Goal: Complete application form

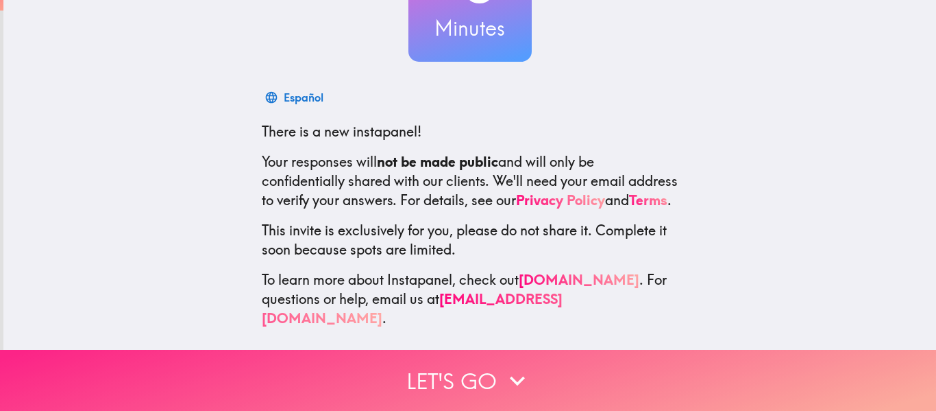
scroll to position [160, 0]
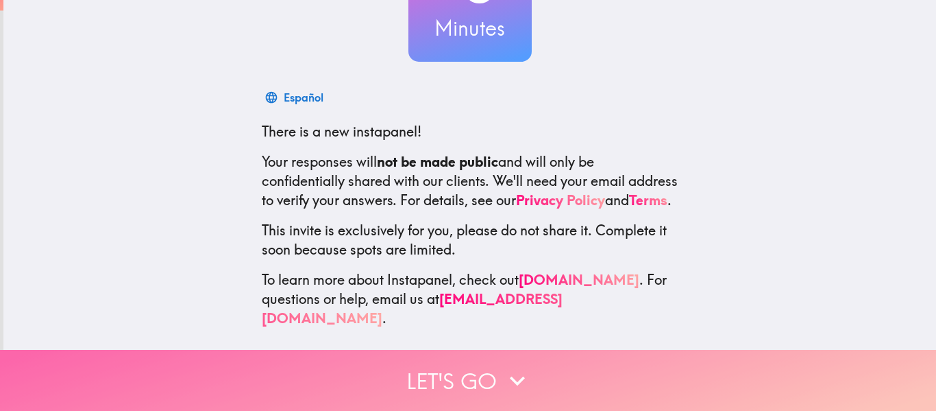
click at [493, 376] on button "Let's go" at bounding box center [468, 380] width 936 height 61
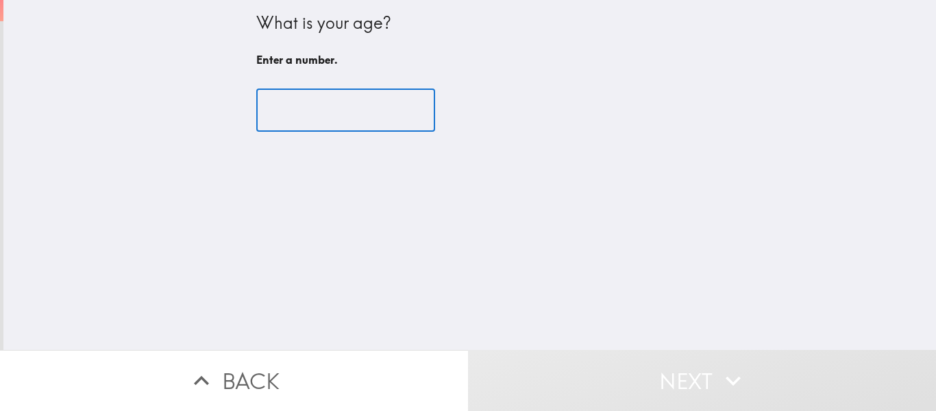
click at [342, 114] on input "number" at bounding box center [345, 110] width 179 height 42
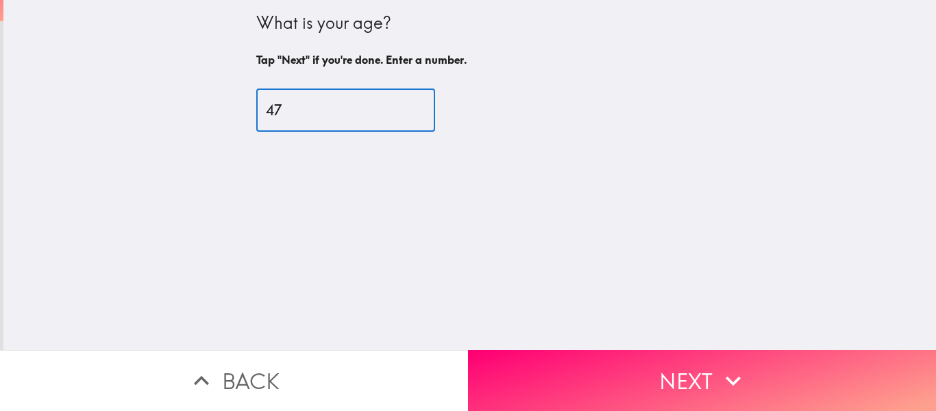
type input "47"
click at [644, 361] on button "Next" at bounding box center [702, 380] width 468 height 61
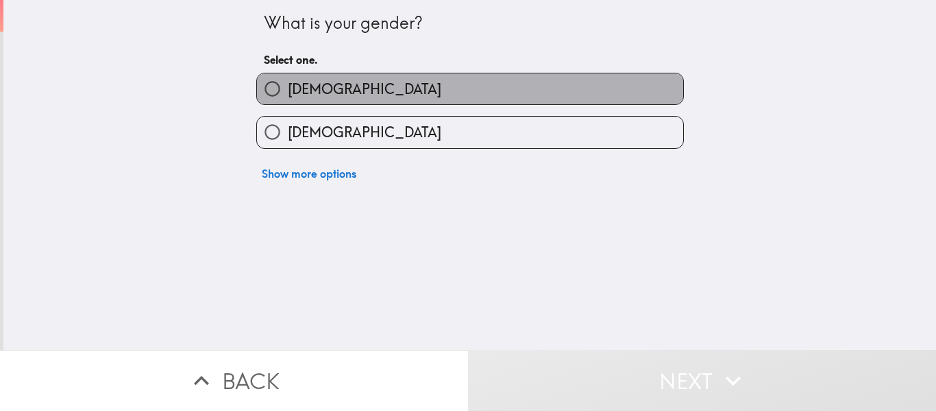
click at [502, 79] on label "[DEMOGRAPHIC_DATA]" at bounding box center [470, 88] width 426 height 31
click at [288, 79] on input "[DEMOGRAPHIC_DATA]" at bounding box center [272, 88] width 31 height 31
radio input "true"
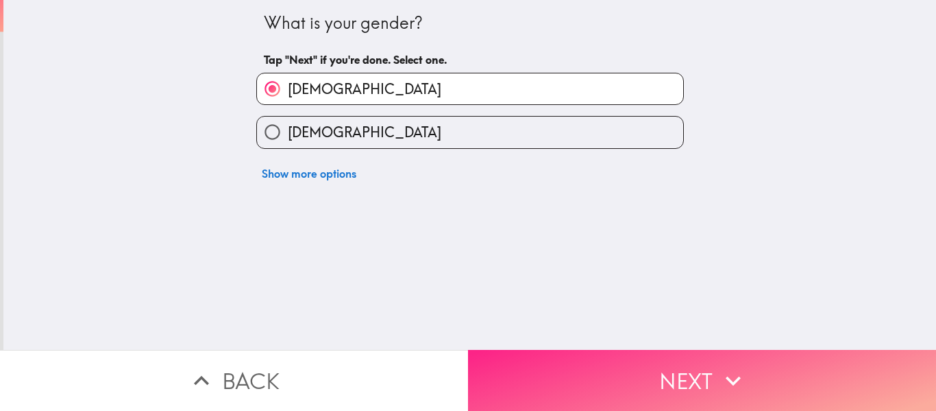
click at [711, 371] on button "Next" at bounding box center [702, 380] width 468 height 61
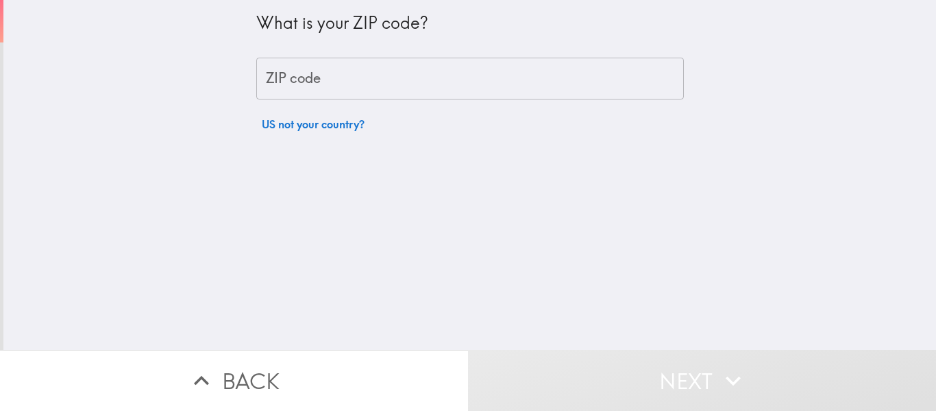
click at [395, 82] on input "ZIP code" at bounding box center [470, 79] width 428 height 42
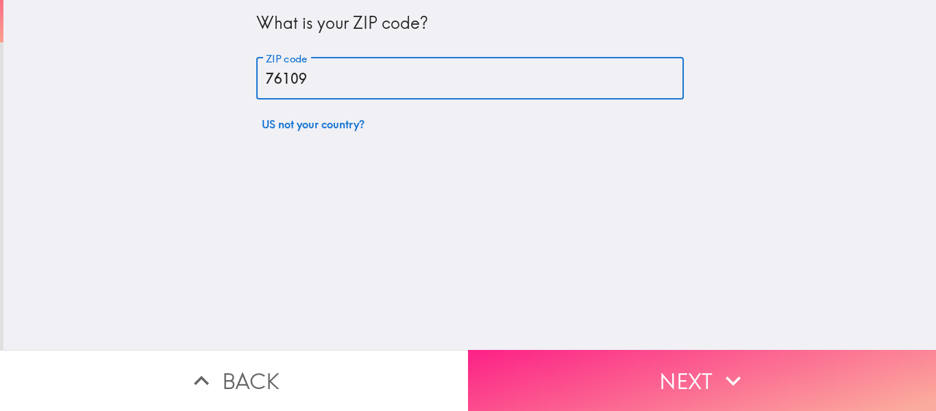
type input "76109"
click at [696, 368] on button "Next" at bounding box center [702, 380] width 468 height 61
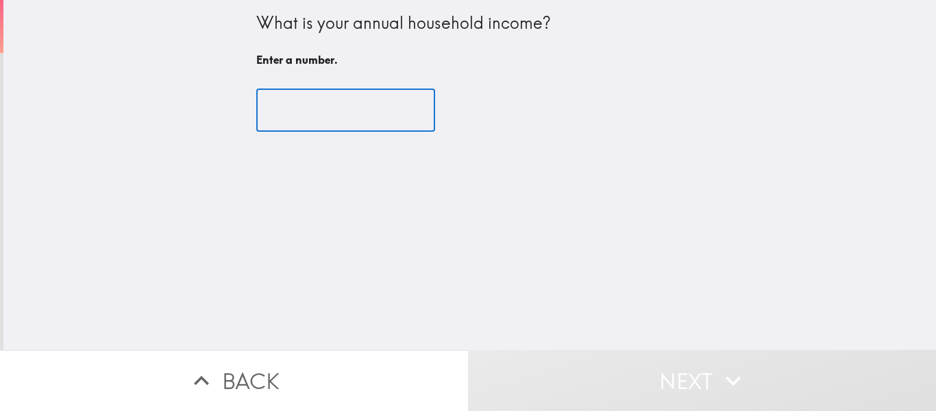
click at [344, 110] on input "number" at bounding box center [345, 110] width 179 height 42
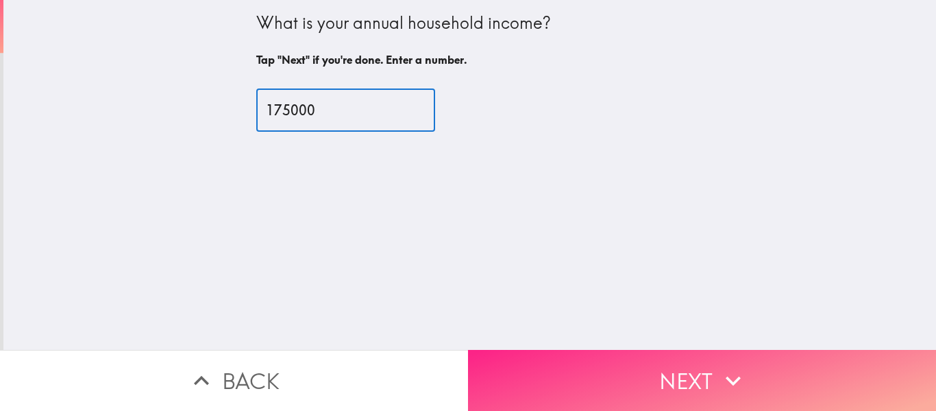
type input "175000"
click at [661, 370] on button "Next" at bounding box center [702, 380] width 468 height 61
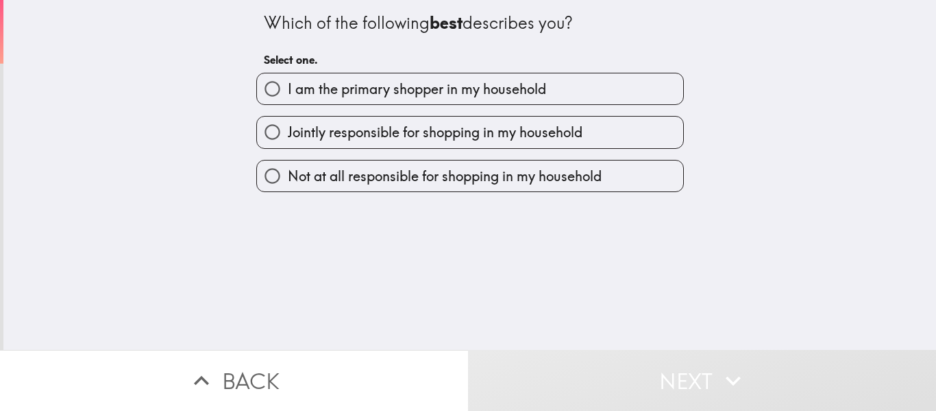
click at [517, 83] on span "I am the primary shopper in my household" at bounding box center [417, 89] width 258 height 19
click at [288, 83] on input "I am the primary shopper in my household" at bounding box center [272, 88] width 31 height 31
radio input "true"
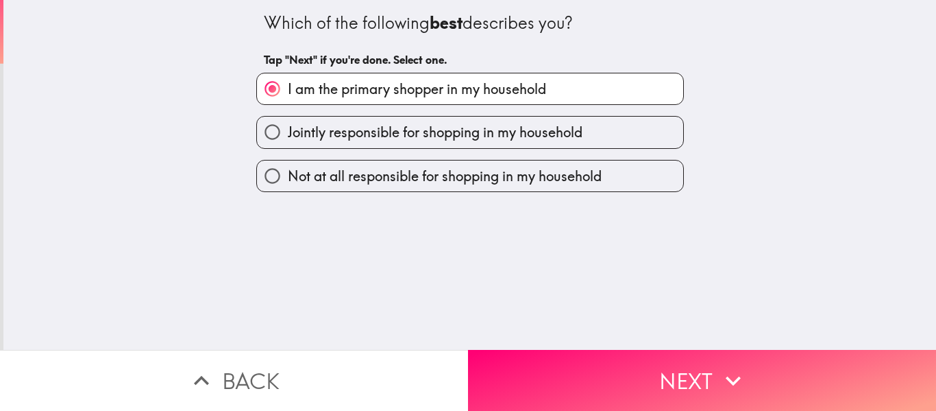
click at [636, 321] on div "Which of the following best describes you? Tap "Next" if you're done. Select on…" at bounding box center [469, 175] width 933 height 350
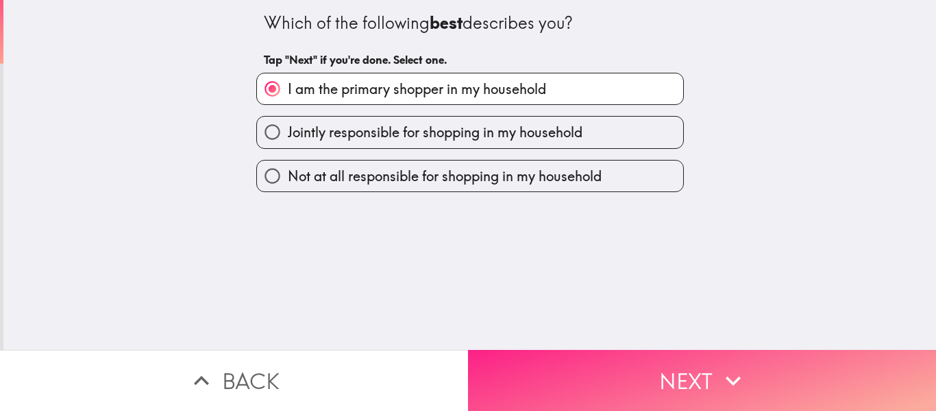
click at [652, 350] on button "Next" at bounding box center [702, 380] width 468 height 61
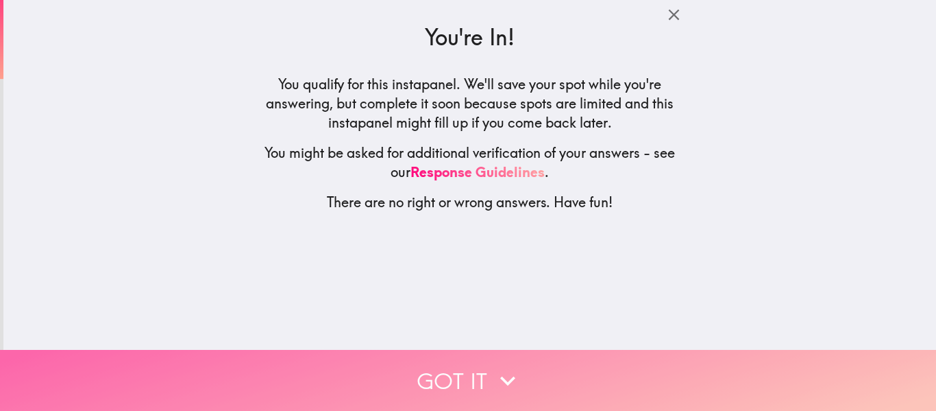
click at [445, 365] on button "Got it" at bounding box center [468, 380] width 936 height 61
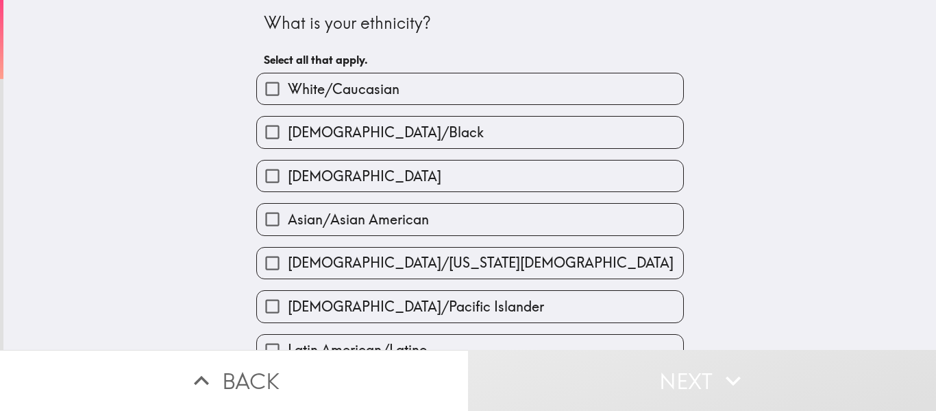
click at [372, 99] on label "White/Caucasian" at bounding box center [470, 88] width 426 height 31
click at [288, 99] on input "White/Caucasian" at bounding box center [272, 88] width 31 height 31
checkbox input "true"
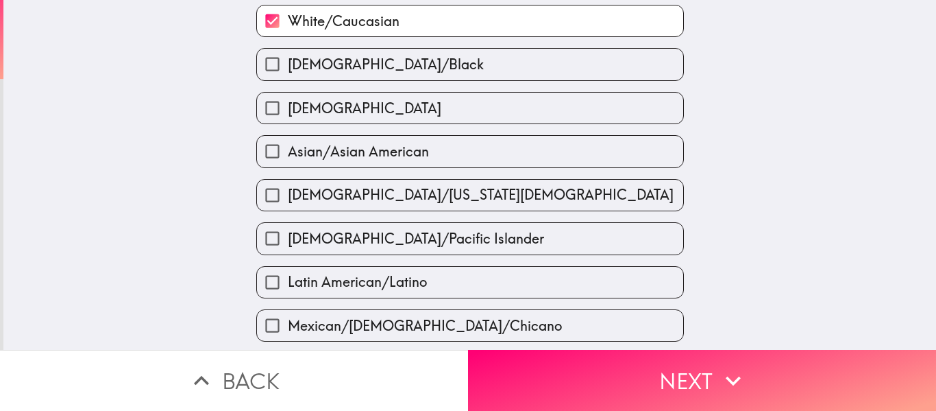
scroll to position [137, 0]
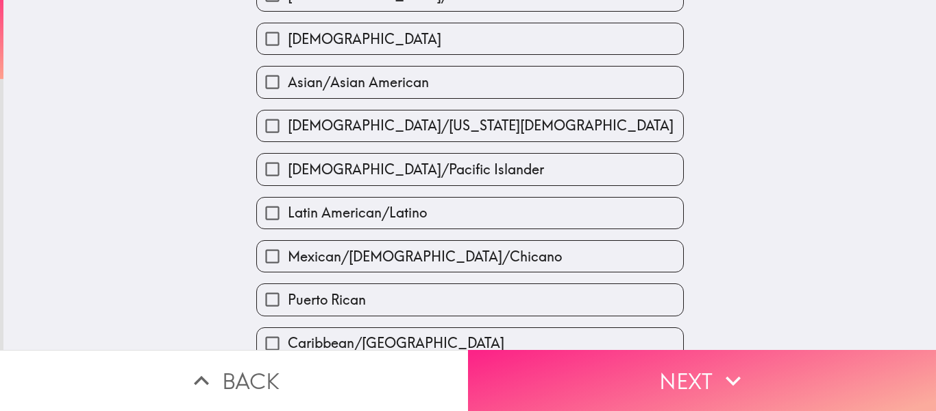
click at [589, 363] on button "Next" at bounding box center [702, 380] width 468 height 61
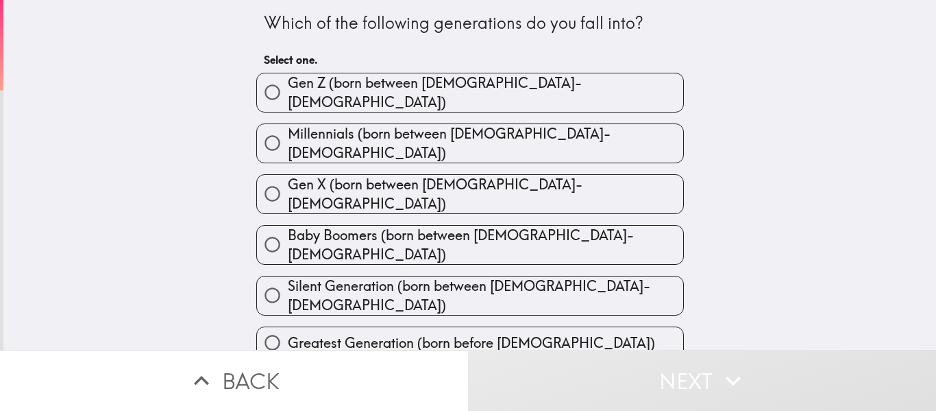
click at [414, 175] on span "Gen X (born between [DEMOGRAPHIC_DATA]-[DEMOGRAPHIC_DATA])" at bounding box center [485, 194] width 395 height 38
click at [288, 178] on input "Gen X (born between [DEMOGRAPHIC_DATA]-[DEMOGRAPHIC_DATA])" at bounding box center [272, 193] width 31 height 31
radio input "true"
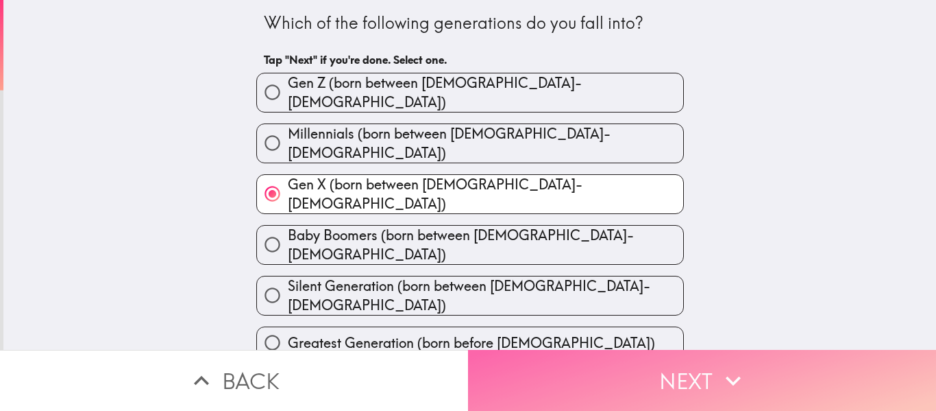
click at [623, 353] on button "Next" at bounding box center [702, 380] width 468 height 61
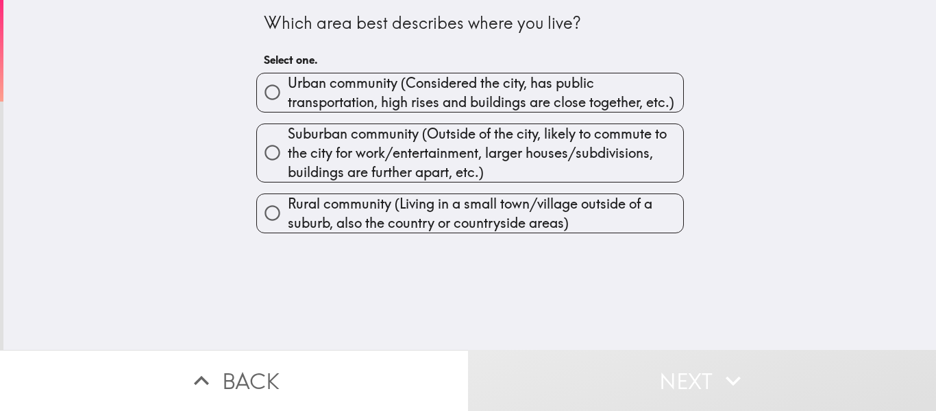
click at [445, 104] on span "Urban community (Considered the city, has public transportation, high rises and…" at bounding box center [485, 92] width 395 height 38
click at [288, 104] on input "Urban community (Considered the city, has public transportation, high rises and…" at bounding box center [272, 92] width 31 height 31
radio input "true"
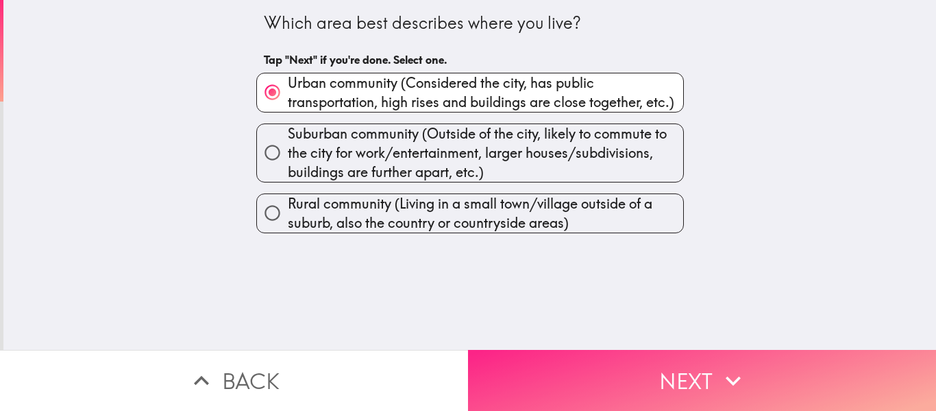
click at [594, 367] on button "Next" at bounding box center [702, 380] width 468 height 61
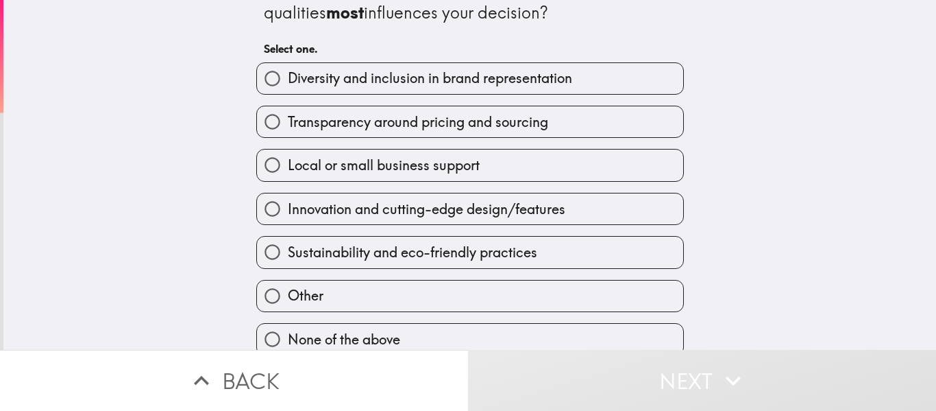
scroll to position [50, 0]
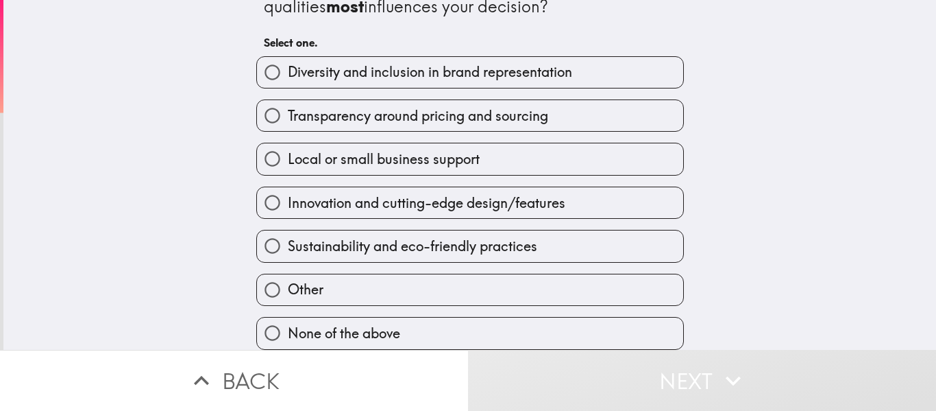
click at [445, 195] on span "Innovation and cutting-edge design/features" at bounding box center [427, 202] width 278 height 19
click at [288, 195] on input "Innovation and cutting-edge design/features" at bounding box center [272, 202] width 31 height 31
radio input "true"
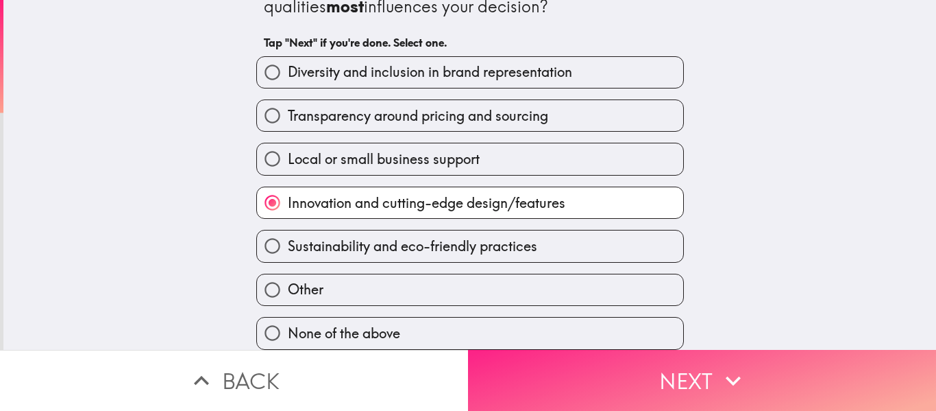
click at [620, 359] on button "Next" at bounding box center [702, 380] width 468 height 61
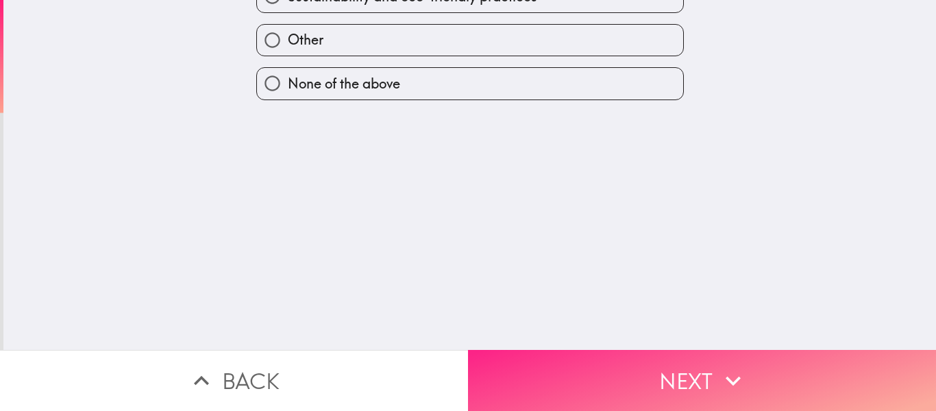
scroll to position [0, 0]
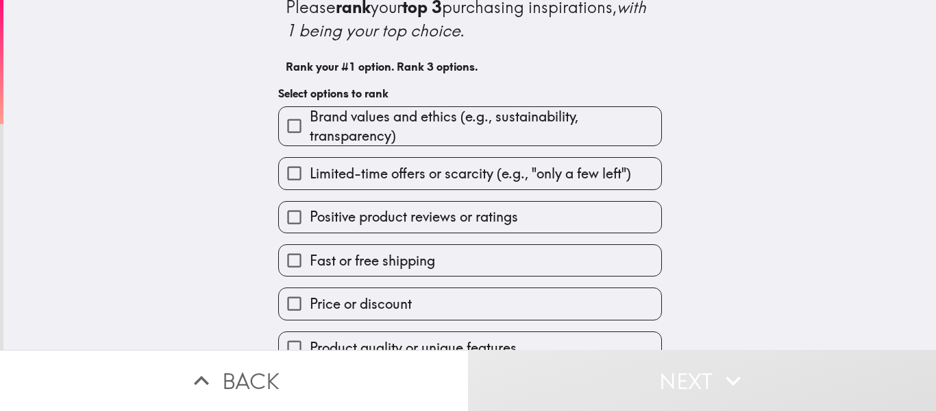
scroll to position [130, 0]
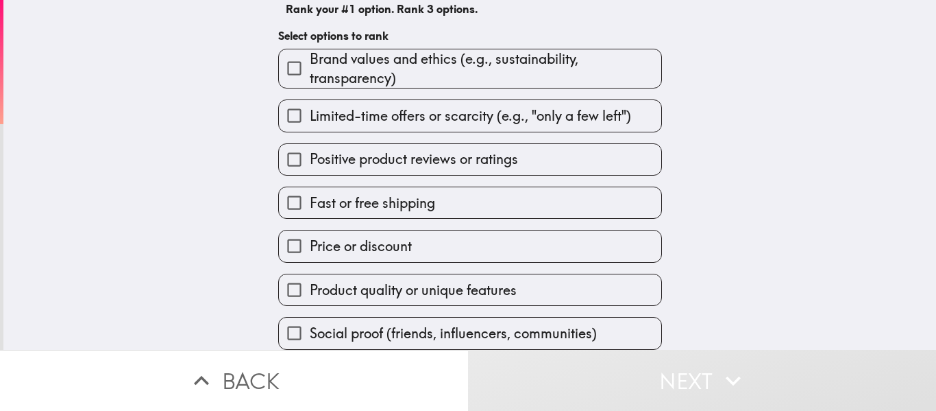
click at [366, 328] on span "Social proof (friends, influencers, communities)" at bounding box center [453, 332] width 287 height 19
click at [310, 328] on input "Social proof (friends, influencers, communities)" at bounding box center [294, 332] width 31 height 31
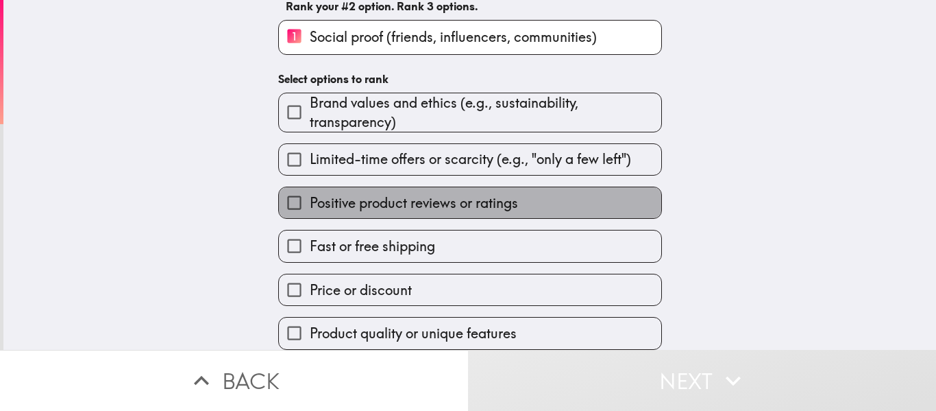
click at [356, 194] on span "Positive product reviews or ratings" at bounding box center [414, 202] width 208 height 19
click at [310, 194] on input "Positive product reviews or ratings" at bounding box center [294, 202] width 31 height 31
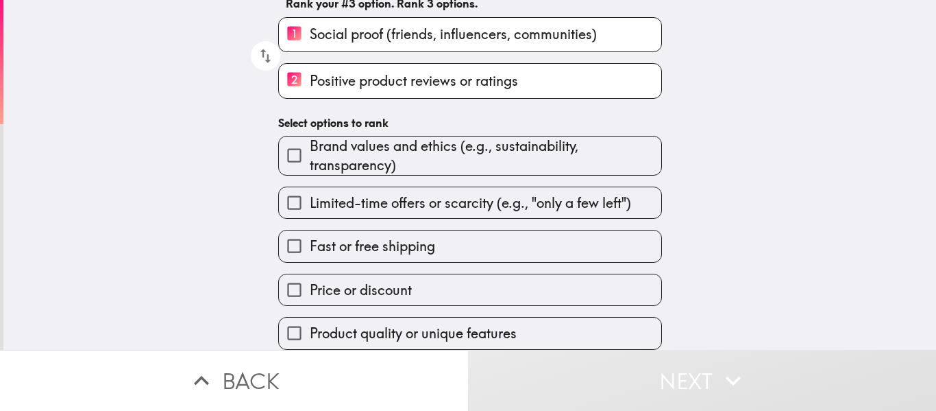
click at [332, 299] on label "Price or discount" at bounding box center [470, 289] width 382 height 31
click at [310, 299] on input "Price or discount" at bounding box center [294, 289] width 31 height 31
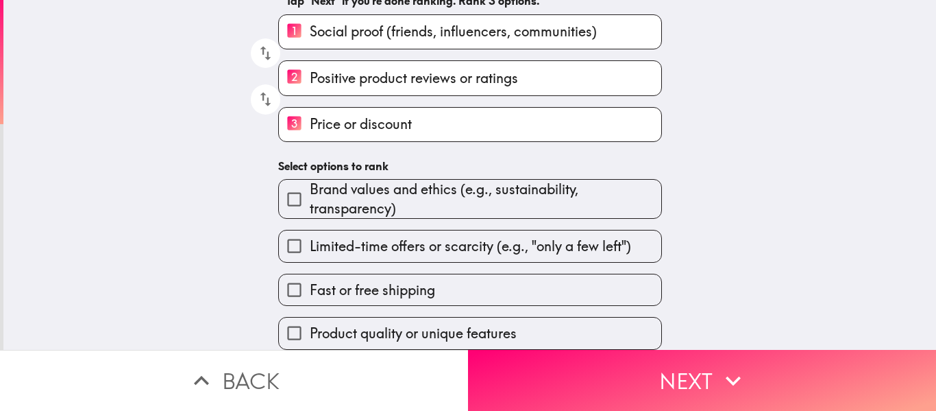
scroll to position [138, 0]
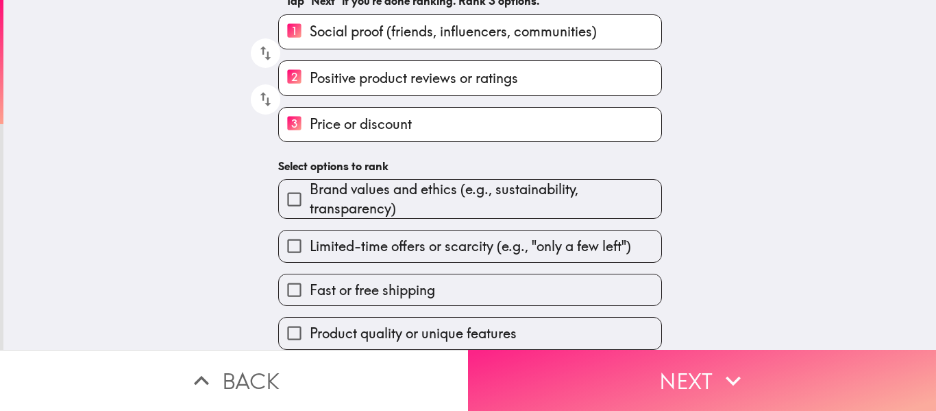
click at [641, 369] on button "Next" at bounding box center [702, 380] width 468 height 61
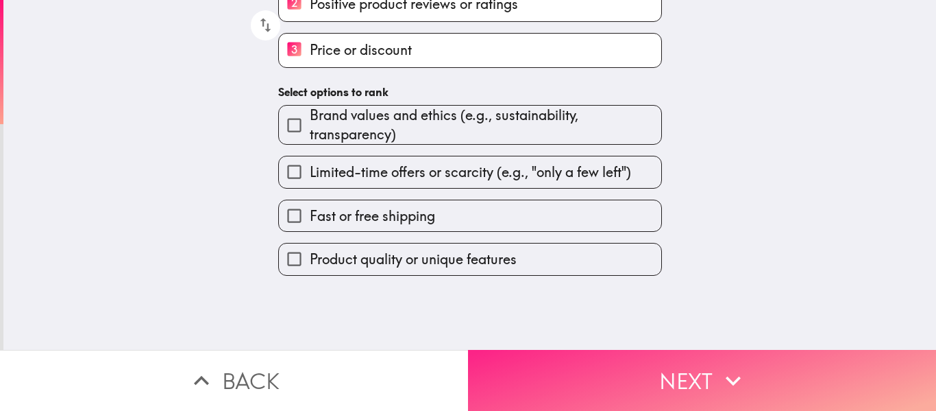
scroll to position [0, 0]
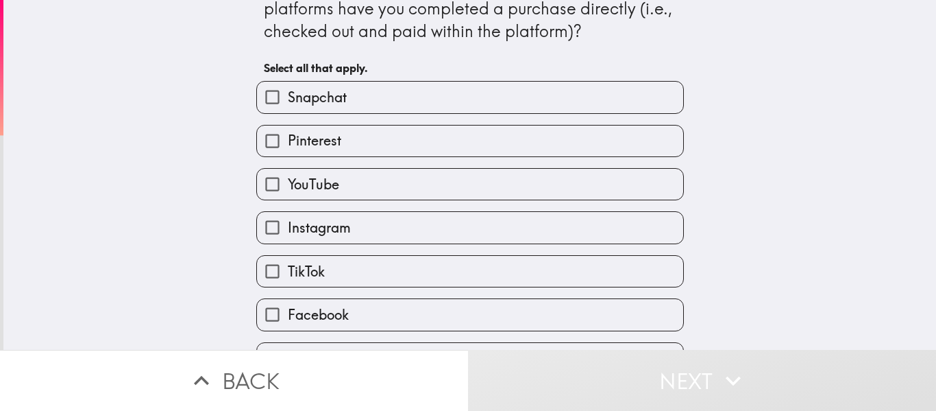
scroll to position [69, 0]
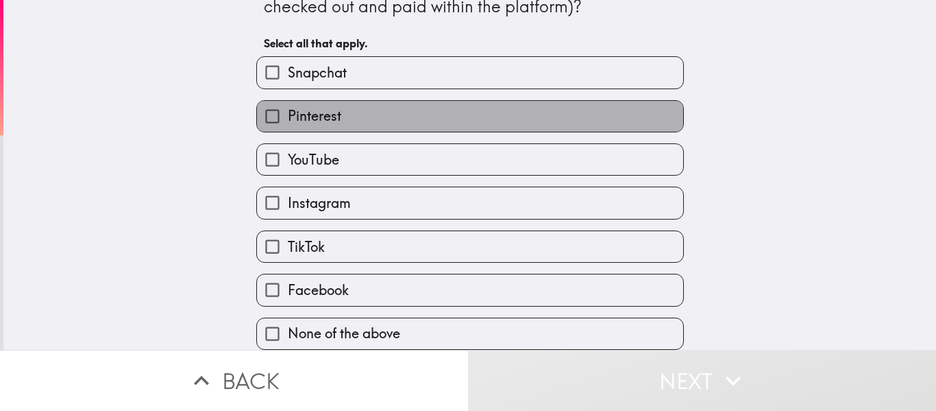
click at [374, 110] on label "Pinterest" at bounding box center [470, 116] width 426 height 31
click at [288, 110] on input "Pinterest" at bounding box center [272, 116] width 31 height 31
checkbox input "true"
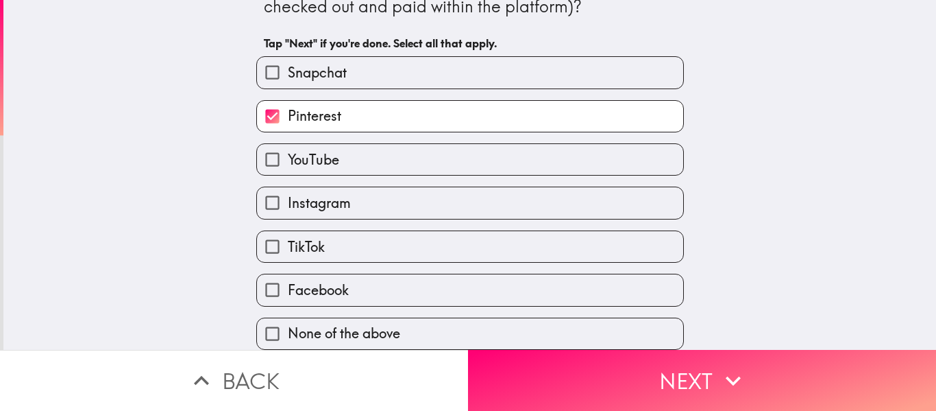
click at [378, 59] on label "Snapchat" at bounding box center [470, 72] width 426 height 31
click at [288, 59] on input "Snapchat" at bounding box center [272, 72] width 31 height 31
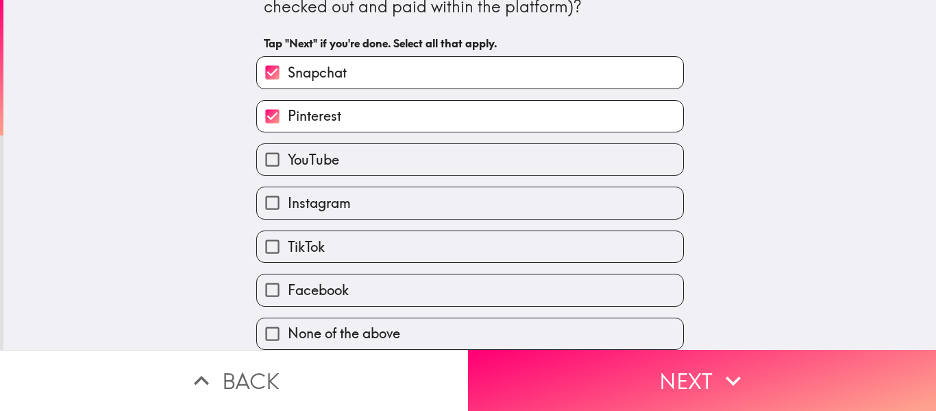
click at [398, 71] on label "Snapchat" at bounding box center [470, 72] width 426 height 31
click at [288, 71] on input "Snapchat" at bounding box center [272, 72] width 31 height 31
checkbox input "false"
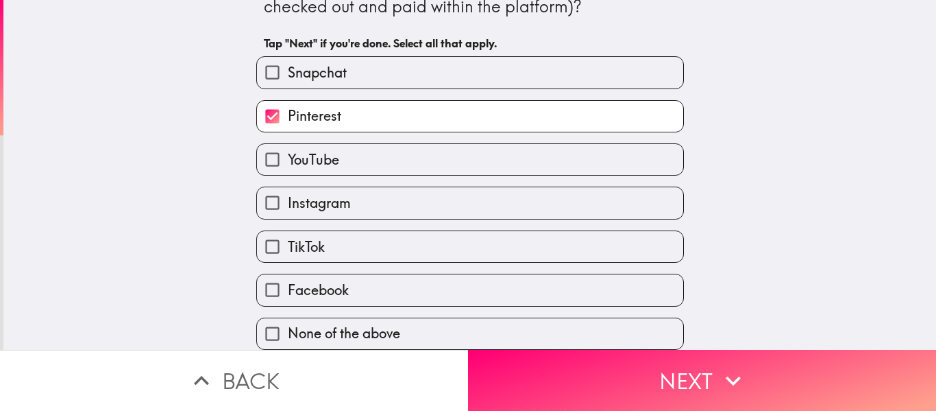
click at [380, 249] on label "TikTok" at bounding box center [470, 246] width 426 height 31
click at [288, 249] on input "TikTok" at bounding box center [272, 246] width 31 height 31
checkbox input "true"
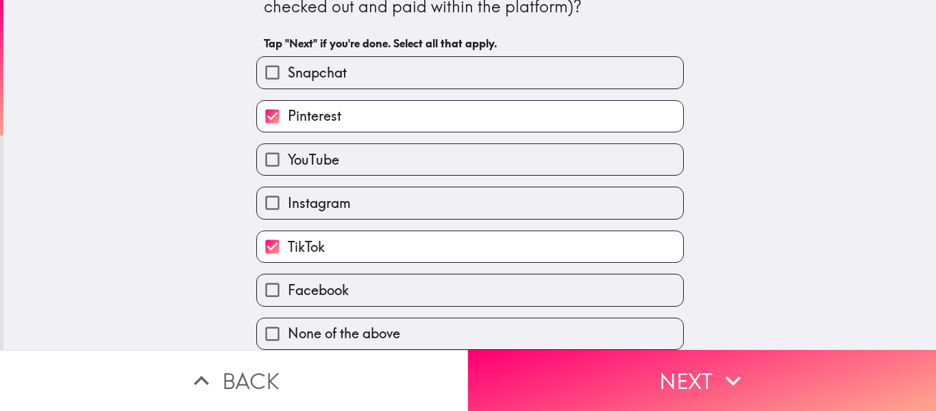
click at [374, 282] on label "Facebook" at bounding box center [470, 289] width 426 height 31
click at [288, 282] on input "Facebook" at bounding box center [272, 289] width 31 height 31
checkbox input "true"
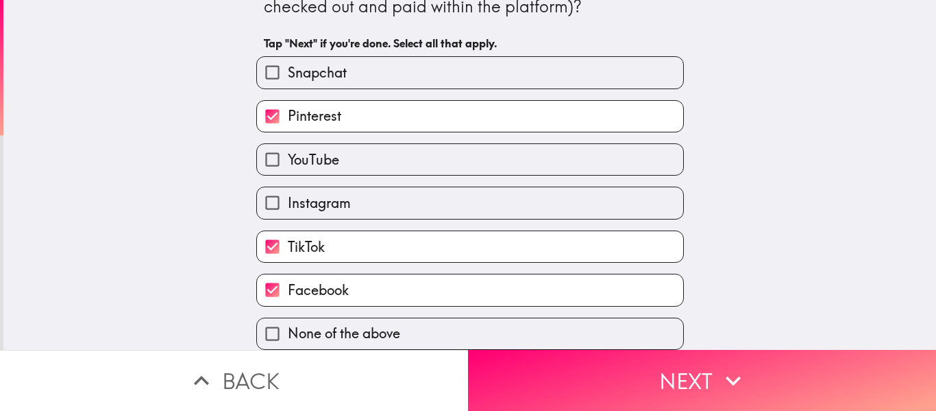
click at [595, 339] on label "None of the above" at bounding box center [470, 333] width 426 height 31
click at [288, 339] on input "None of the above" at bounding box center [272, 333] width 31 height 31
checkbox input "true"
checkbox input "false"
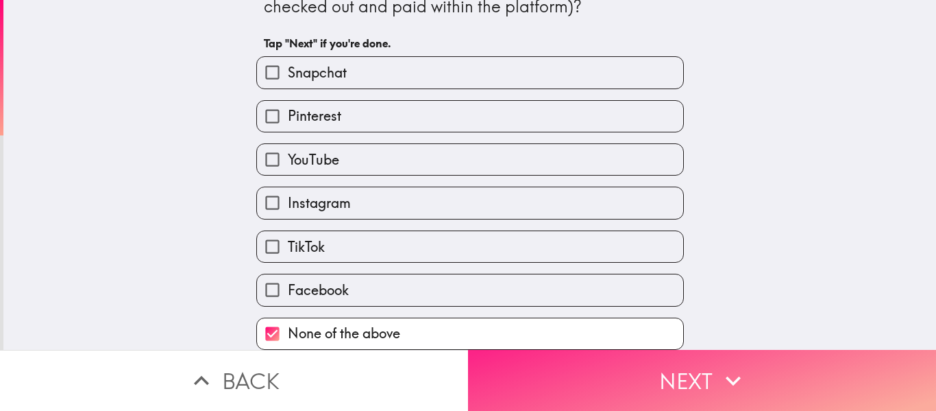
scroll to position [72, 0]
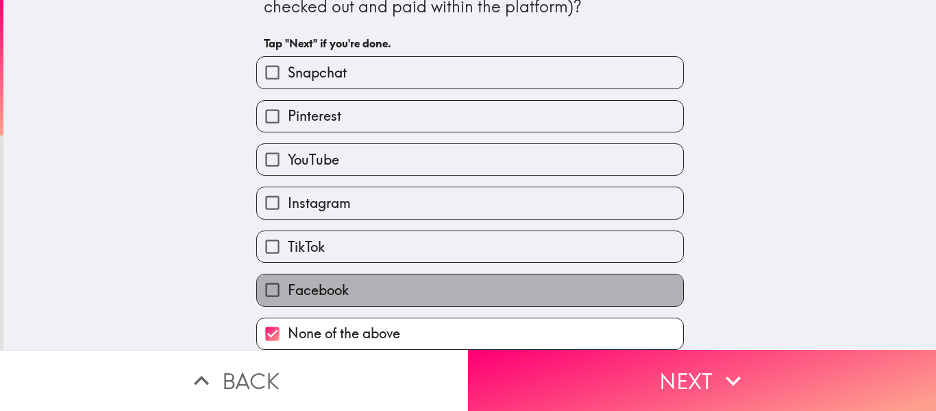
click at [354, 279] on label "Facebook" at bounding box center [470, 289] width 426 height 31
click at [288, 279] on input "Facebook" at bounding box center [272, 289] width 31 height 31
checkbox input "true"
checkbox input "false"
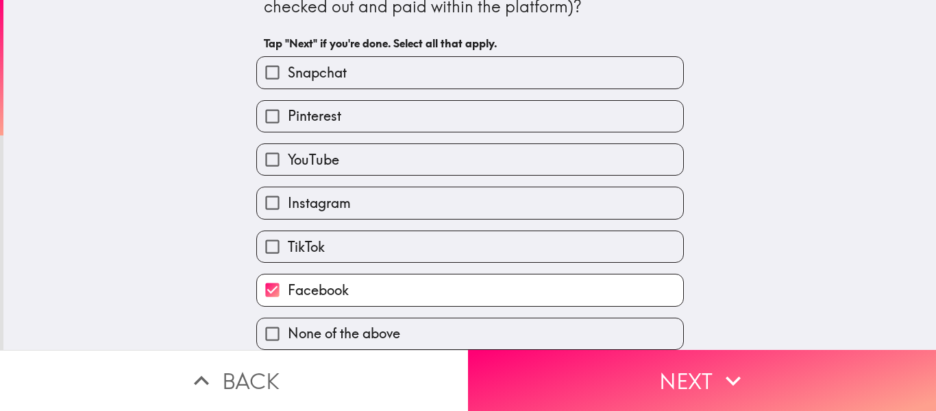
click at [355, 219] on div "TikTok" at bounding box center [464, 240] width 439 height 43
click at [343, 233] on label "TikTok" at bounding box center [470, 246] width 426 height 31
click at [288, 233] on input "TikTok" at bounding box center [272, 246] width 31 height 31
checkbox input "true"
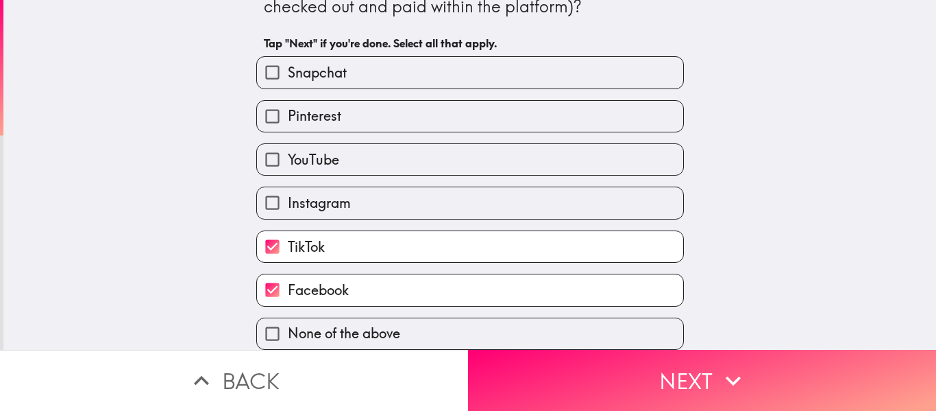
click at [334, 100] on div "Pinterest" at bounding box center [470, 116] width 428 height 32
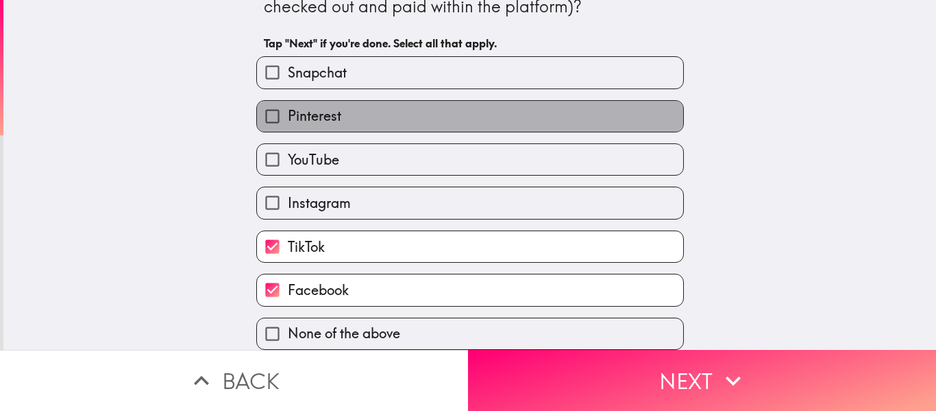
click at [341, 101] on label "Pinterest" at bounding box center [470, 116] width 426 height 31
click at [288, 101] on input "Pinterest" at bounding box center [272, 116] width 31 height 31
checkbox input "true"
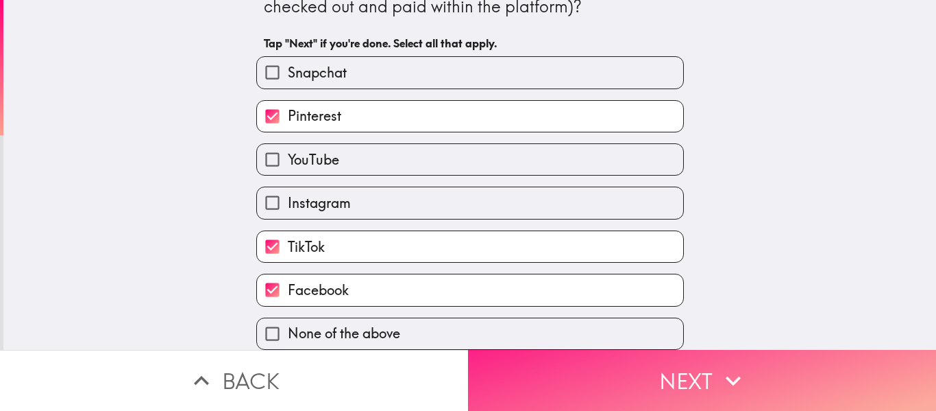
click at [679, 371] on button "Next" at bounding box center [702, 380] width 468 height 61
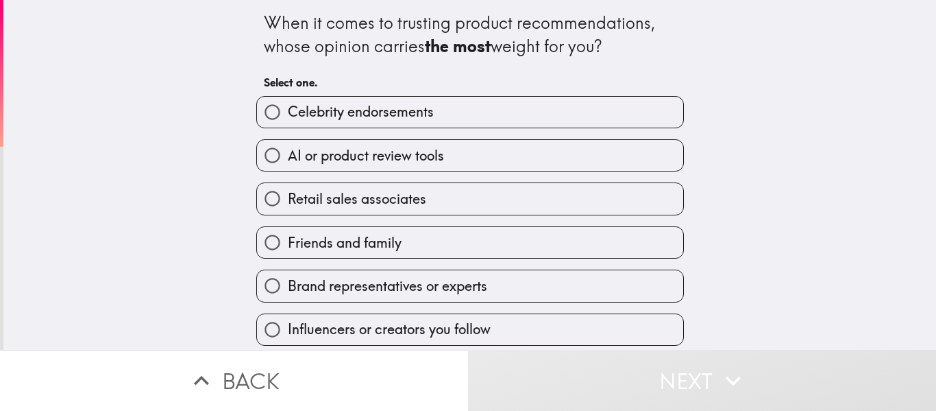
click at [354, 236] on span "Friends and family" at bounding box center [345, 242] width 114 height 19
click at [288, 236] on input "Friends and family" at bounding box center [272, 242] width 31 height 31
radio input "true"
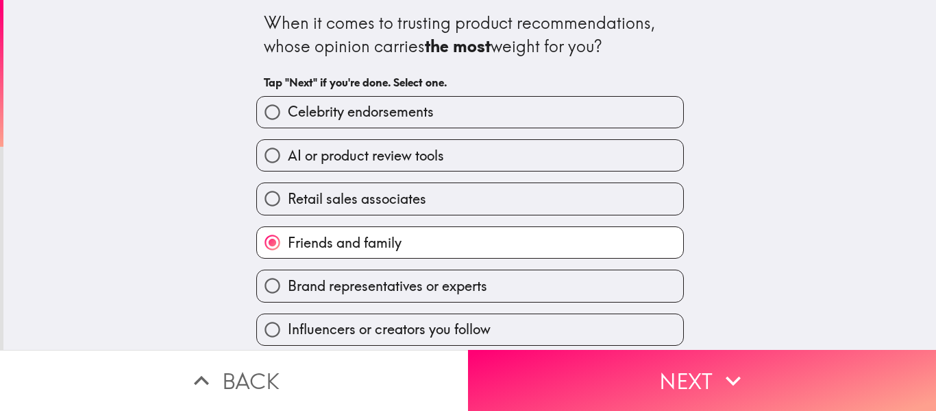
scroll to position [6, 0]
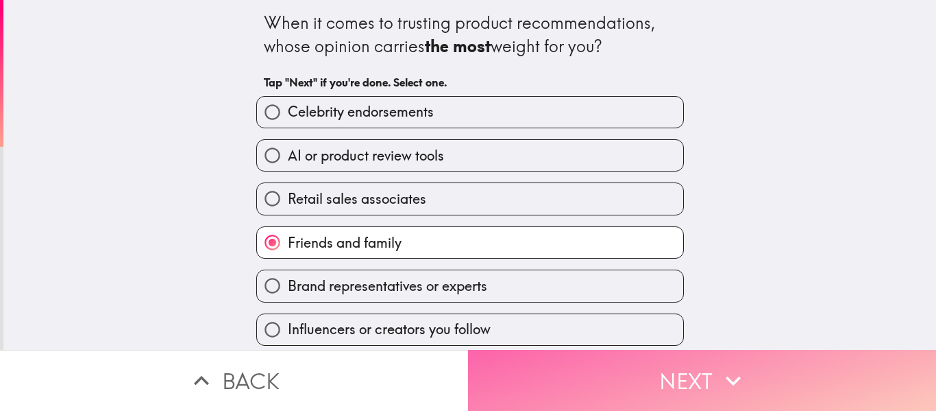
click at [624, 369] on button "Next" at bounding box center [702, 380] width 468 height 61
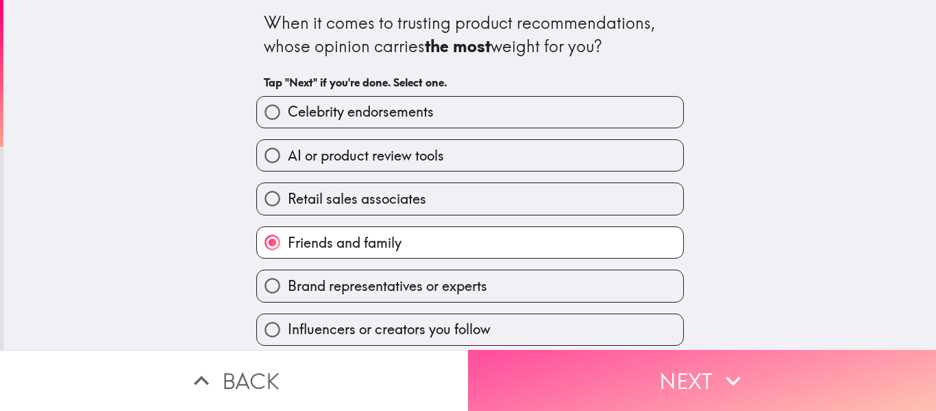
scroll to position [0, 0]
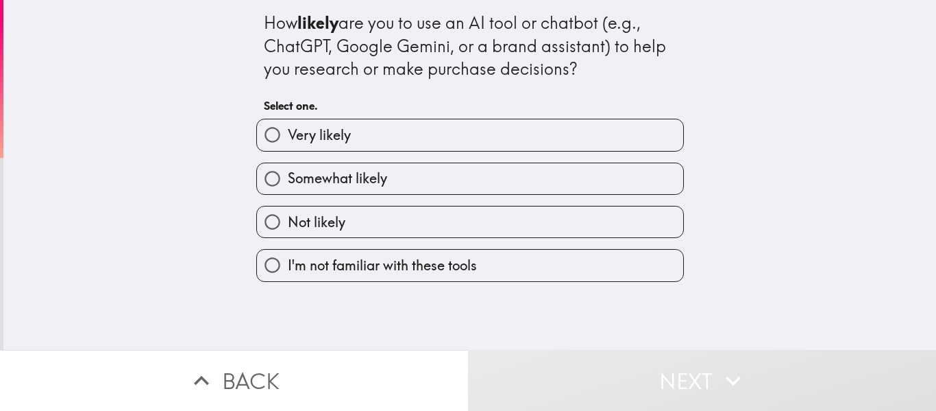
click at [418, 141] on label "Very likely" at bounding box center [470, 134] width 426 height 31
click at [288, 141] on input "Very likely" at bounding box center [272, 134] width 31 height 31
radio input "true"
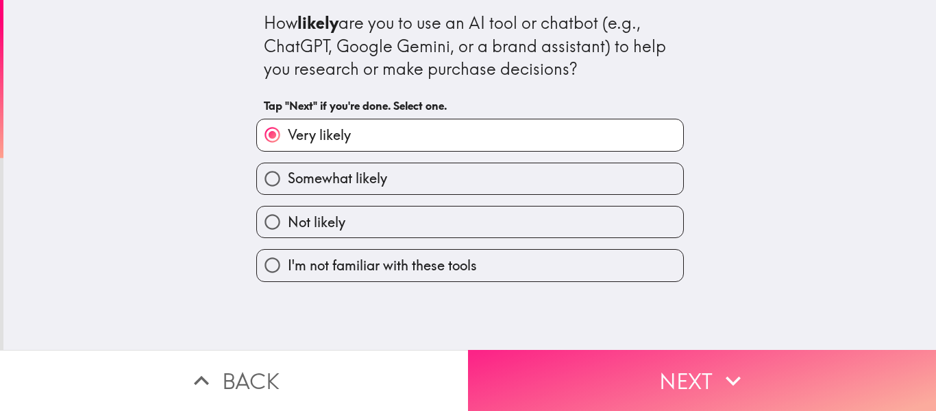
click at [644, 376] on button "Next" at bounding box center [702, 380] width 468 height 61
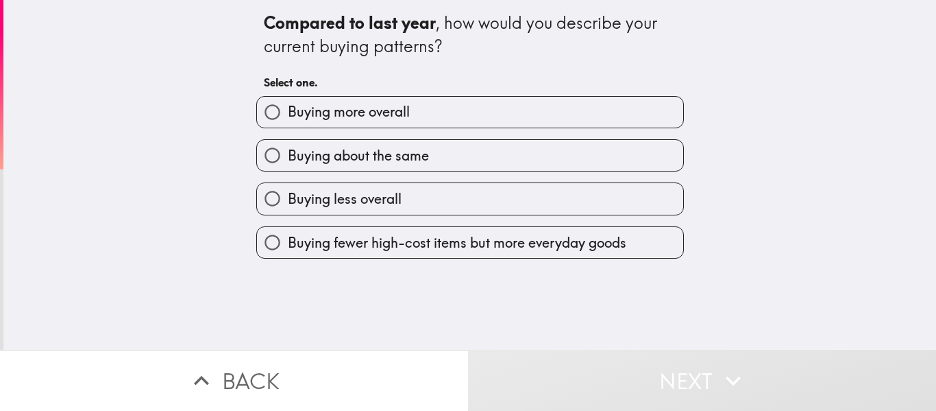
drag, startPoint x: 419, startPoint y: 150, endPoint x: 431, endPoint y: 164, distance: 19.0
click at [419, 149] on span "Buying about the same" at bounding box center [358, 155] width 141 height 19
click at [288, 149] on input "Buying about the same" at bounding box center [272, 155] width 31 height 31
radio input "true"
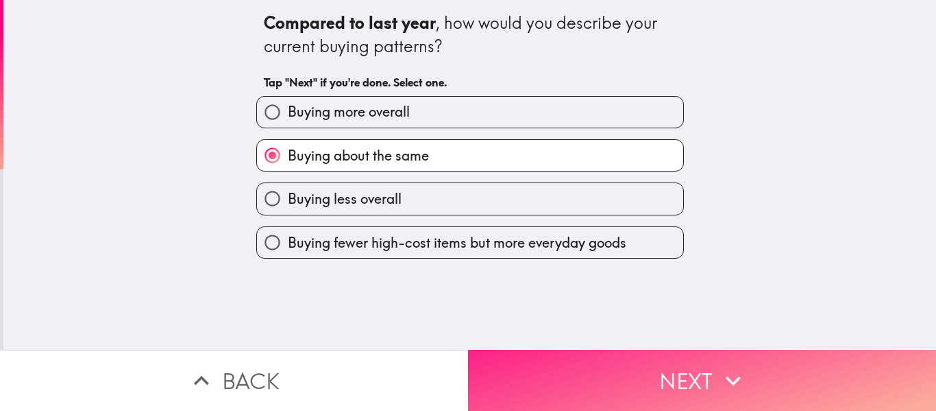
click at [621, 336] on div "Compared to last year , how would you describe your current buying patterns? Ta…" at bounding box center [469, 175] width 933 height 350
click at [639, 360] on button "Next" at bounding box center [702, 380] width 468 height 61
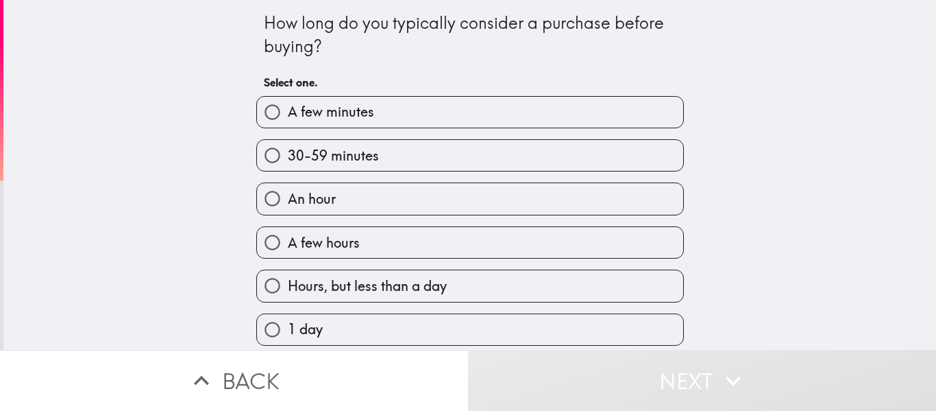
click at [394, 199] on label "An hour" at bounding box center [470, 198] width 426 height 31
click at [288, 199] on input "An hour" at bounding box center [272, 198] width 31 height 31
radio input "true"
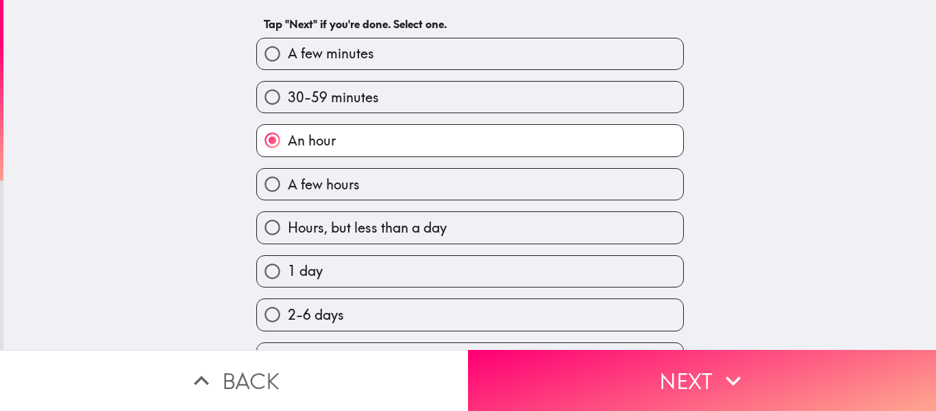
scroll to position [69, 0]
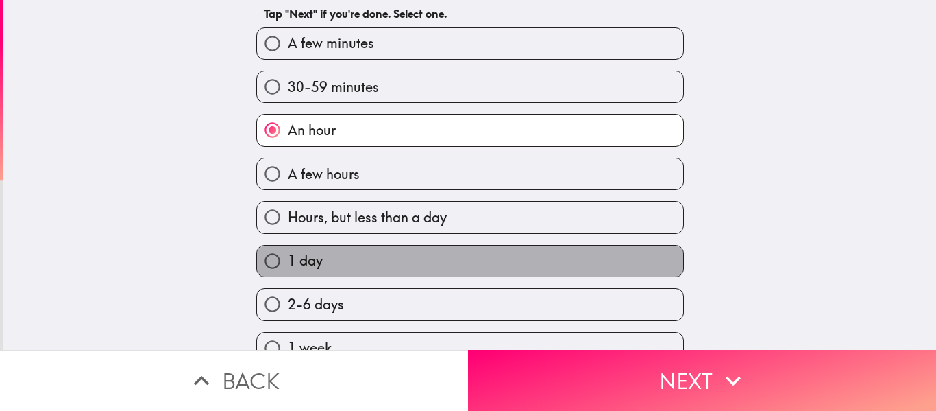
click at [494, 265] on label "1 day" at bounding box center [470, 260] width 426 height 31
click at [288, 265] on input "1 day" at bounding box center [272, 260] width 31 height 31
radio input "true"
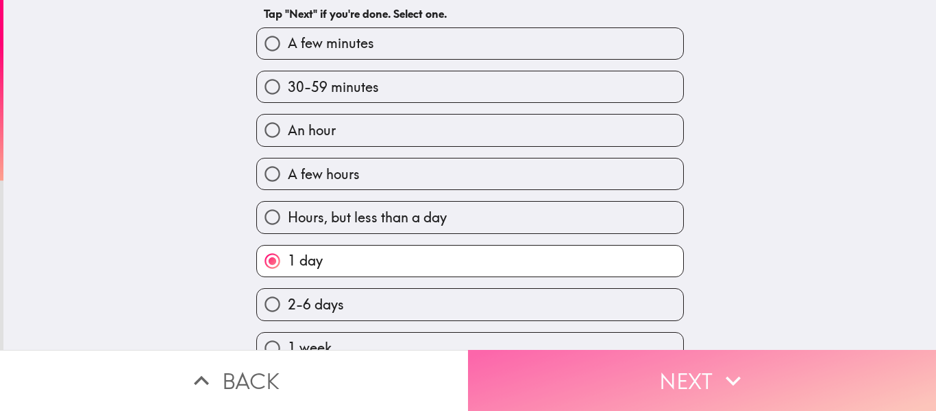
click at [644, 385] on button "Next" at bounding box center [702, 380] width 468 height 61
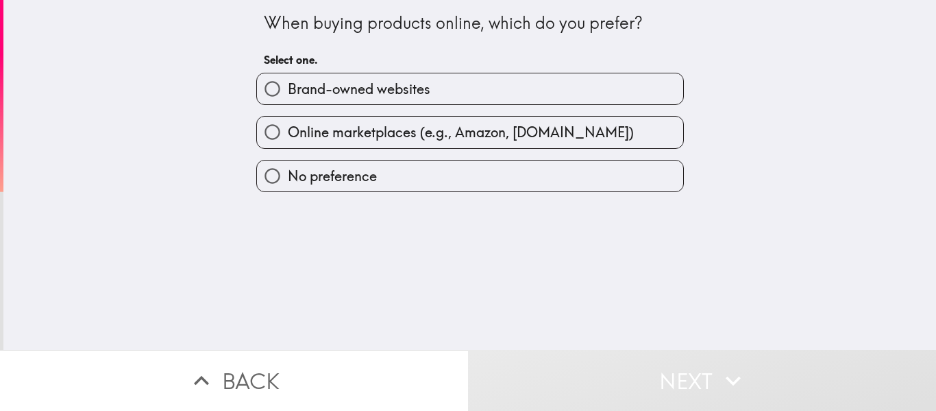
click at [469, 89] on label "Brand-owned websites" at bounding box center [470, 88] width 426 height 31
click at [288, 89] on input "Brand-owned websites" at bounding box center [272, 88] width 31 height 31
radio input "true"
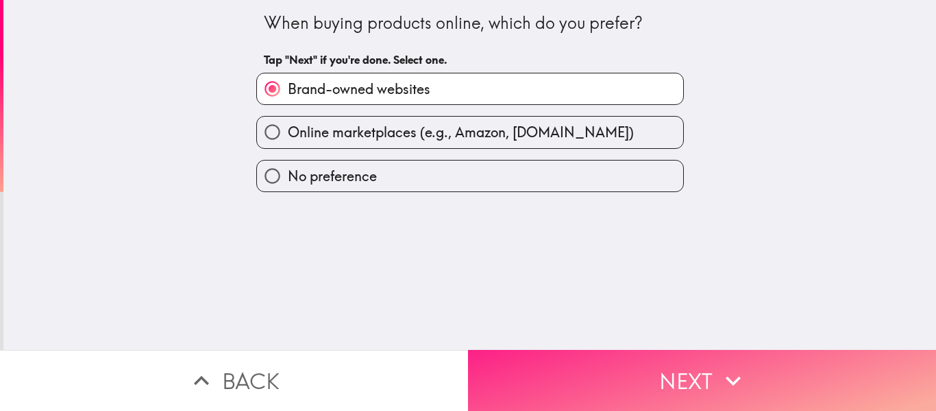
click at [692, 372] on button "Next" at bounding box center [702, 380] width 468 height 61
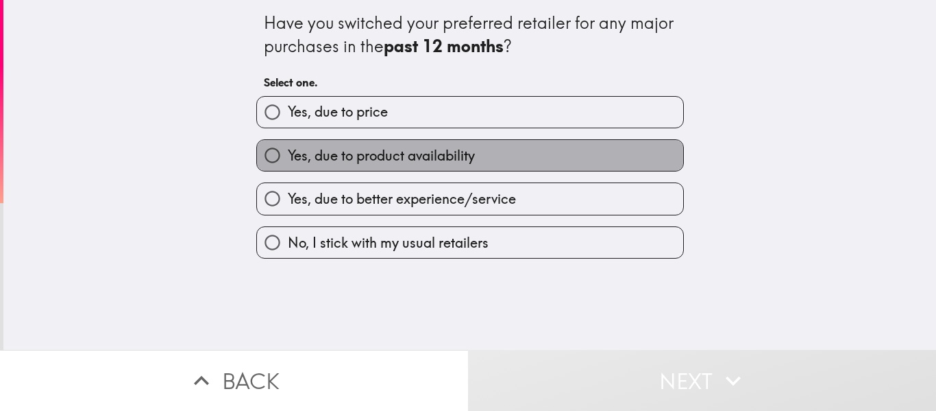
click at [443, 167] on label "Yes, due to product availability" at bounding box center [470, 155] width 426 height 31
click at [288, 167] on input "Yes, due to product availability" at bounding box center [272, 155] width 31 height 31
radio input "true"
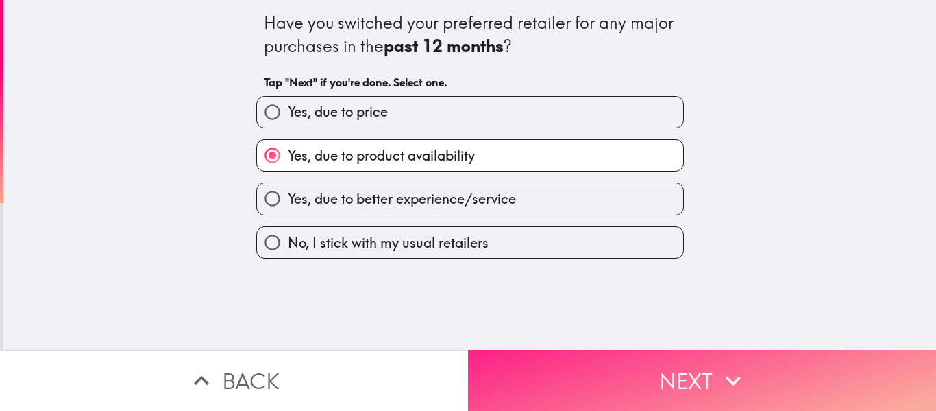
click at [625, 369] on button "Next" at bounding box center [702, 380] width 468 height 61
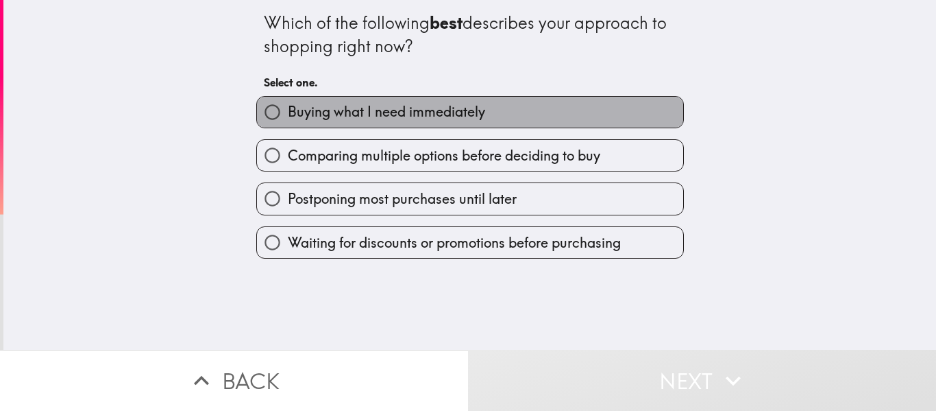
click at [432, 114] on span "Buying what I need immediately" at bounding box center [386, 111] width 197 height 19
click at [288, 114] on input "Buying what I need immediately" at bounding box center [272, 112] width 31 height 31
radio input "true"
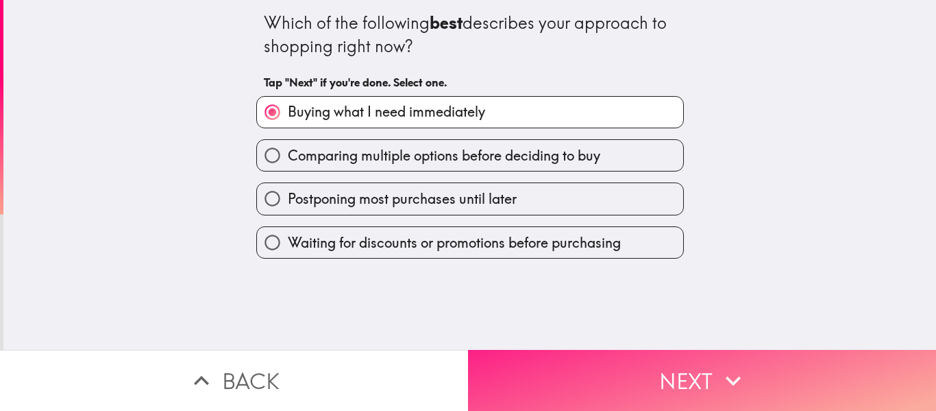
click at [613, 356] on button "Next" at bounding box center [702, 380] width 468 height 61
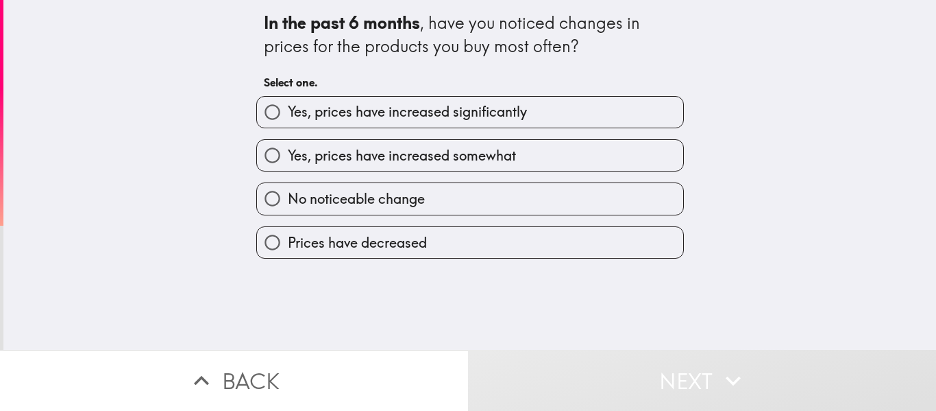
click at [465, 169] on label "Yes, prices have increased somewhat" at bounding box center [470, 155] width 426 height 31
click at [288, 169] on input "Yes, prices have increased somewhat" at bounding box center [272, 155] width 31 height 31
radio input "true"
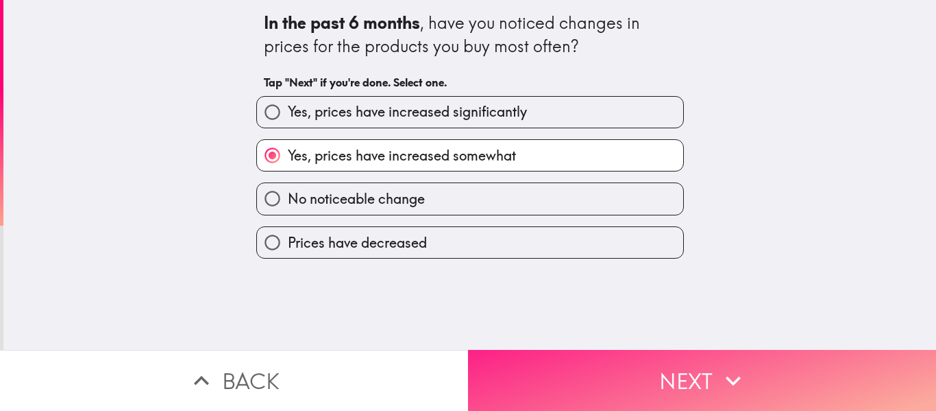
click at [624, 363] on button "Next" at bounding box center [702, 380] width 468 height 61
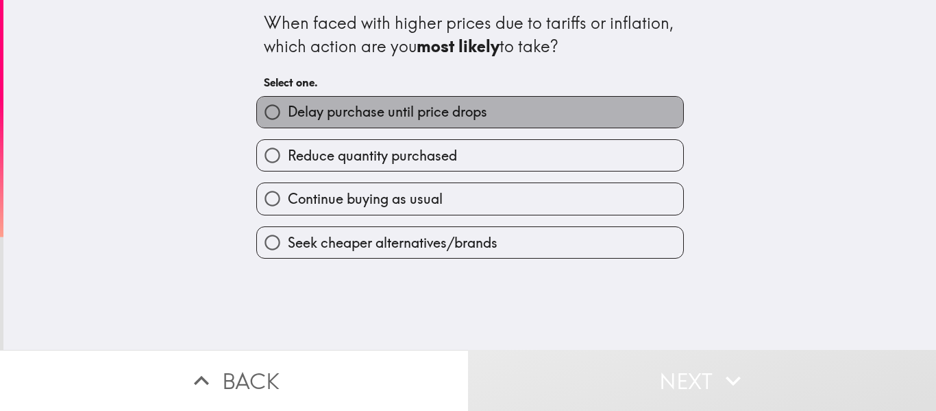
click at [439, 121] on span "Delay purchase until price drops" at bounding box center [387, 111] width 199 height 19
click at [288, 121] on input "Delay purchase until price drops" at bounding box center [272, 112] width 31 height 31
radio input "true"
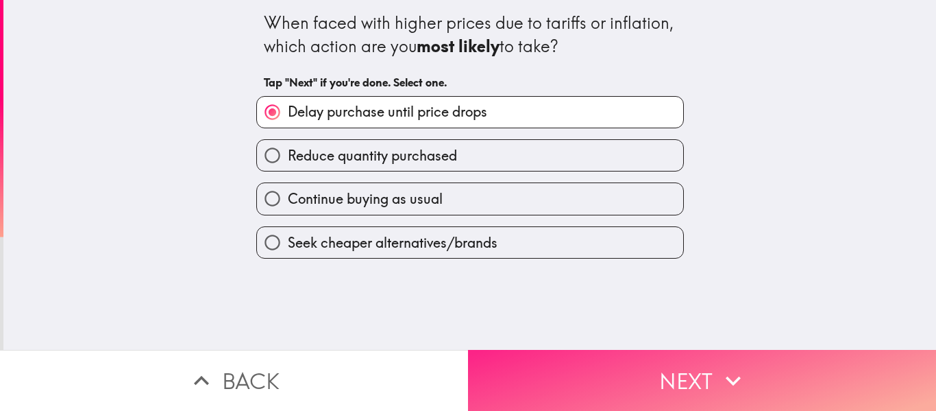
click at [616, 358] on button "Next" at bounding box center [702, 380] width 468 height 61
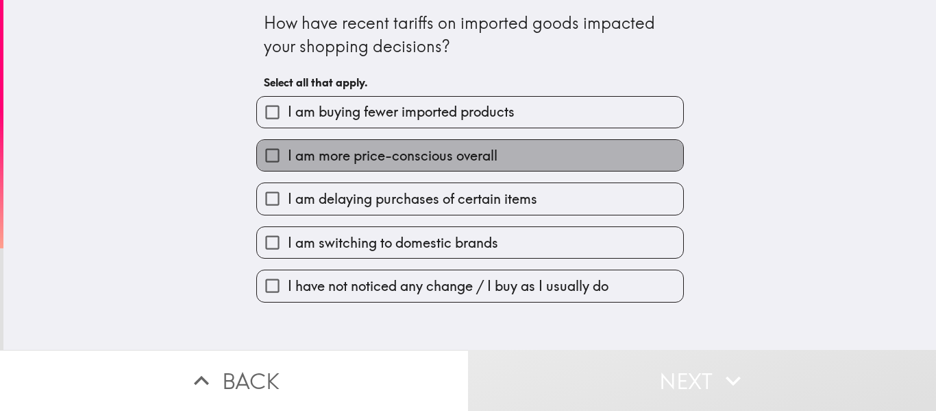
drag, startPoint x: 491, startPoint y: 162, endPoint x: 491, endPoint y: 122, distance: 40.4
click at [491, 162] on label "I am more price-conscious overall" at bounding box center [470, 155] width 426 height 31
click at [288, 162] on input "I am more price-conscious overall" at bounding box center [272, 155] width 31 height 31
checkbox input "true"
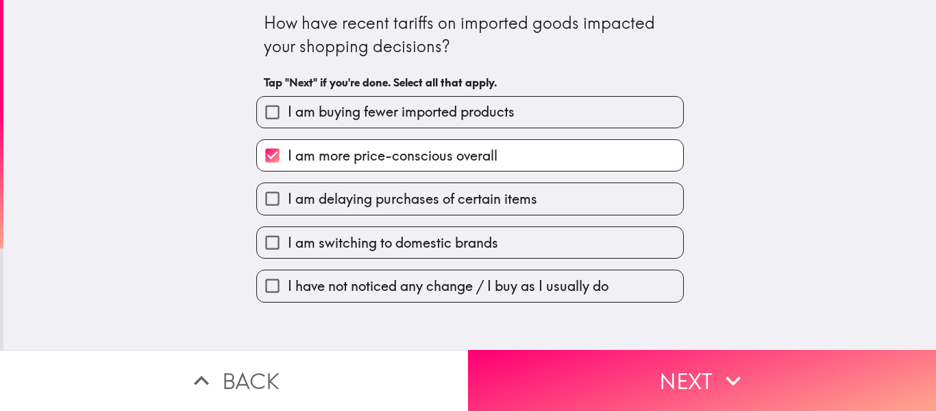
click at [497, 108] on span "I am buying fewer imported products" at bounding box center [401, 111] width 227 height 19
click at [288, 108] on input "I am buying fewer imported products" at bounding box center [272, 112] width 31 height 31
checkbox input "true"
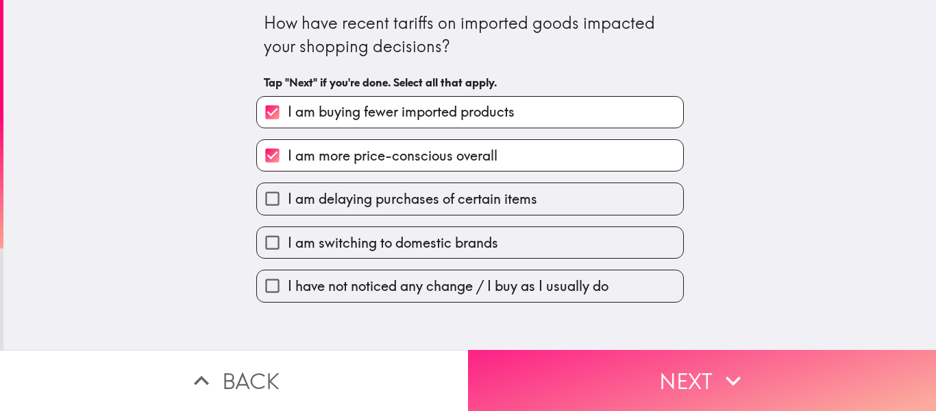
click at [699, 369] on button "Next" at bounding box center [702, 380] width 468 height 61
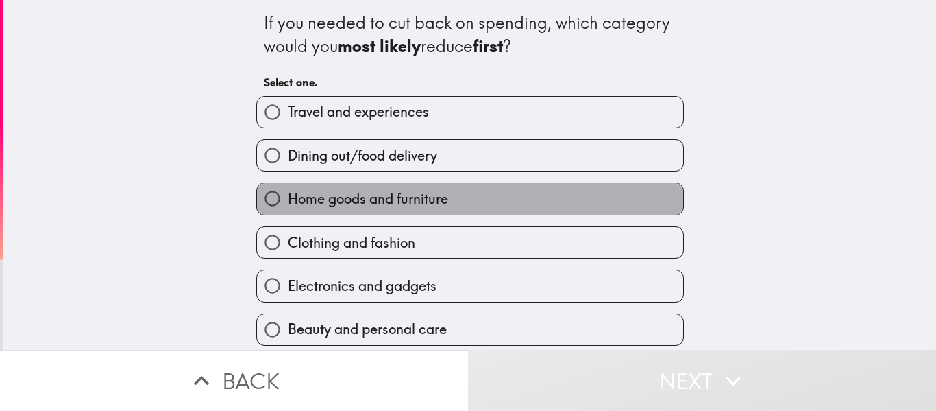
click at [442, 213] on label "Home goods and furniture" at bounding box center [470, 198] width 426 height 31
click at [288, 213] on input "Home goods and furniture" at bounding box center [272, 198] width 31 height 31
radio input "true"
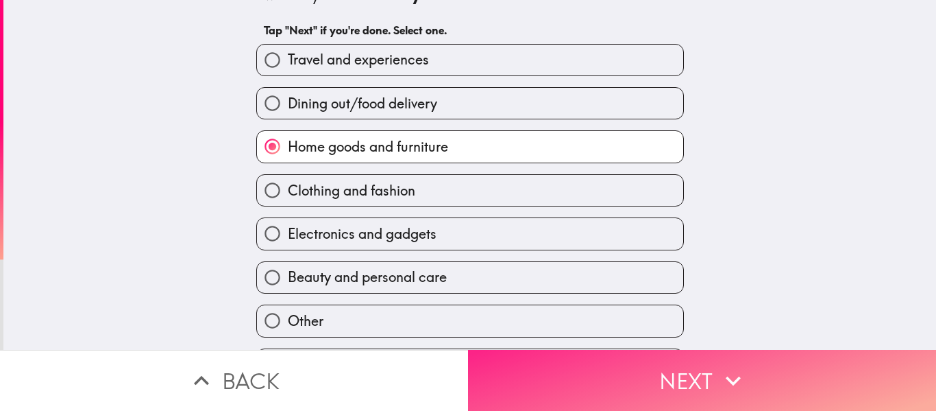
scroll to position [93, 0]
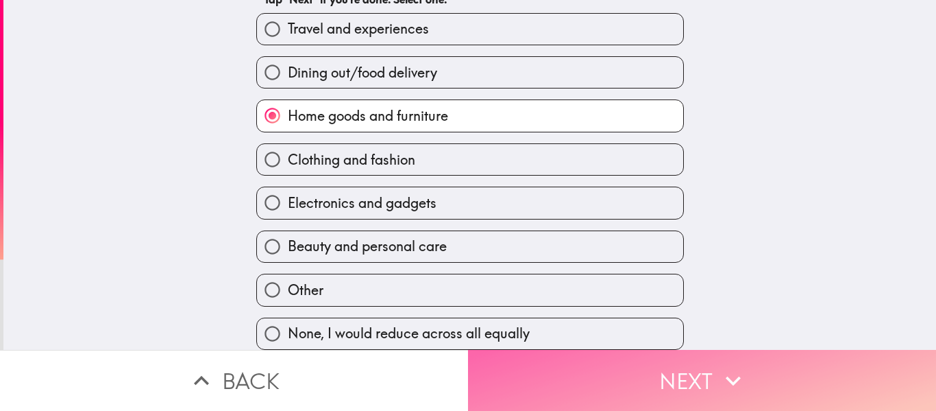
click at [692, 364] on button "Next" at bounding box center [702, 380] width 468 height 61
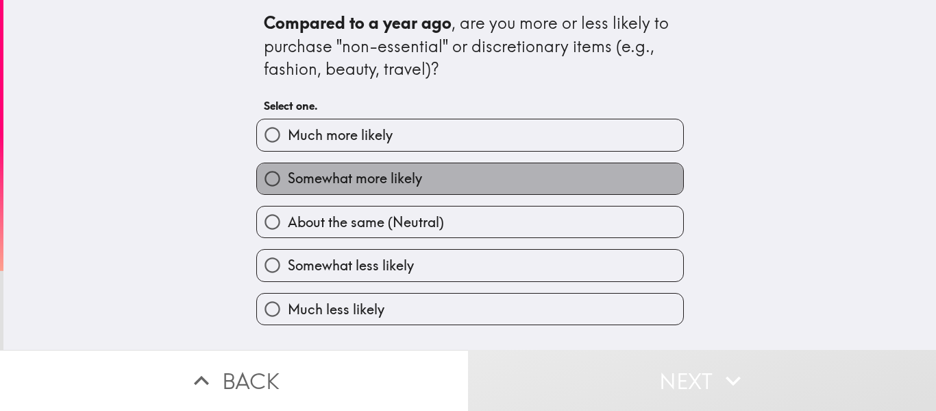
click at [439, 177] on label "Somewhat more likely" at bounding box center [470, 178] width 426 height 31
click at [288, 177] on input "Somewhat more likely" at bounding box center [272, 178] width 31 height 31
radio input "true"
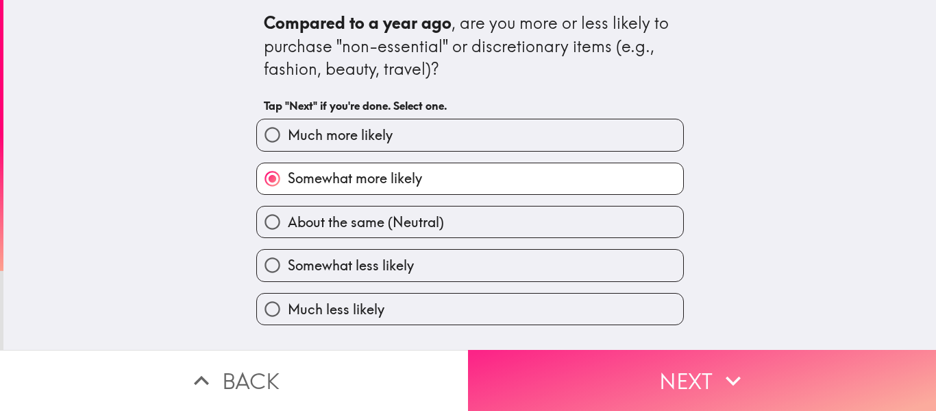
click at [707, 366] on button "Next" at bounding box center [702, 380] width 468 height 61
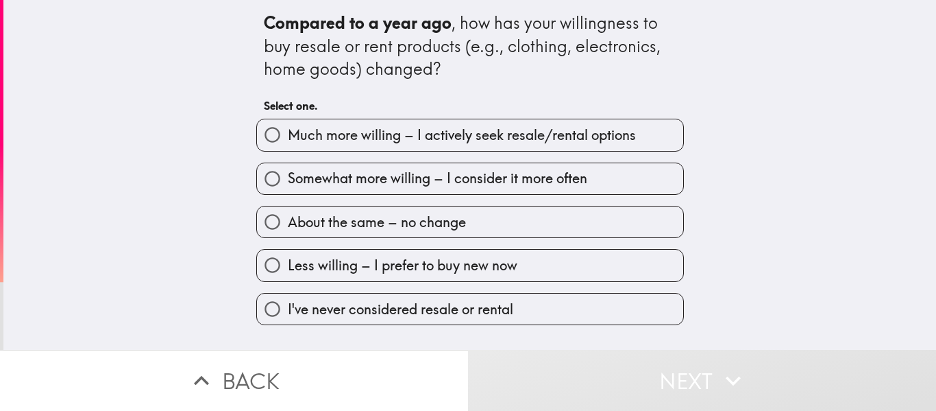
click at [475, 132] on span "Much more willing – I actively seek resale/rental options" at bounding box center [462, 134] width 348 height 19
click at [288, 132] on input "Much more willing – I actively seek resale/rental options" at bounding box center [272, 134] width 31 height 31
radio input "true"
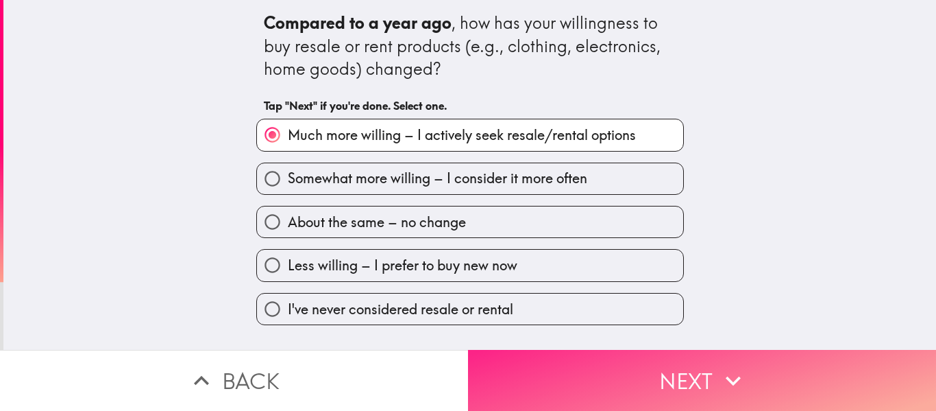
click at [686, 360] on button "Next" at bounding box center [702, 380] width 468 height 61
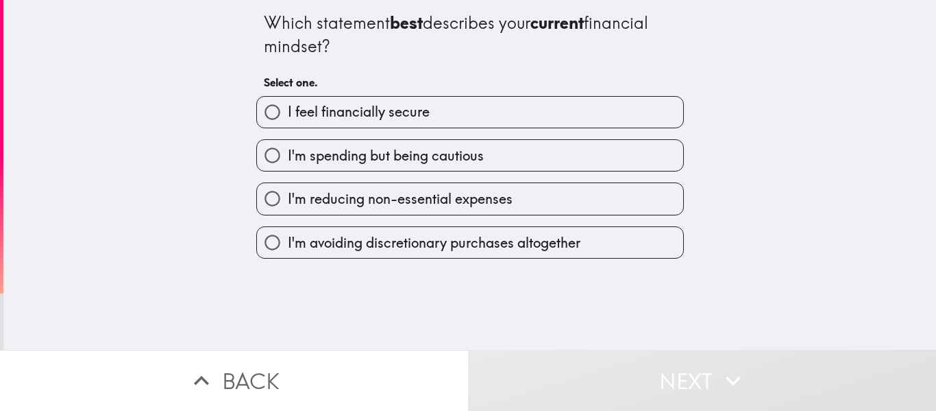
click at [469, 127] on div "I feel financially secure" at bounding box center [470, 112] width 428 height 32
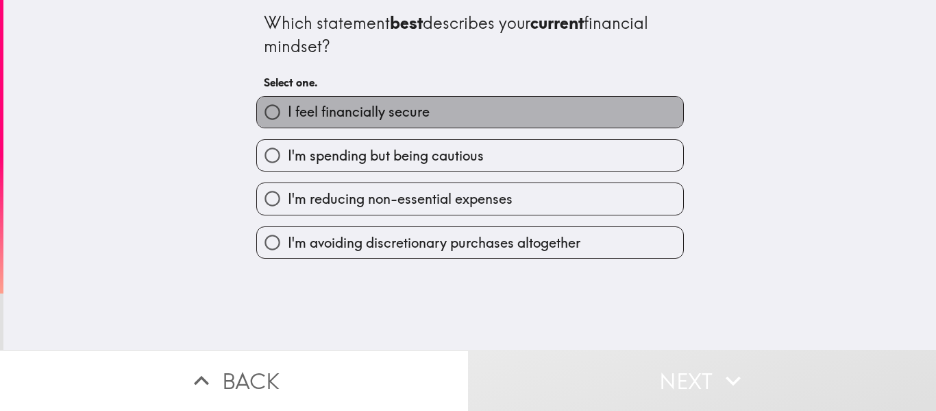
click at [498, 103] on label "I feel financially secure" at bounding box center [470, 112] width 426 height 31
click at [288, 103] on input "I feel financially secure" at bounding box center [272, 112] width 31 height 31
radio input "true"
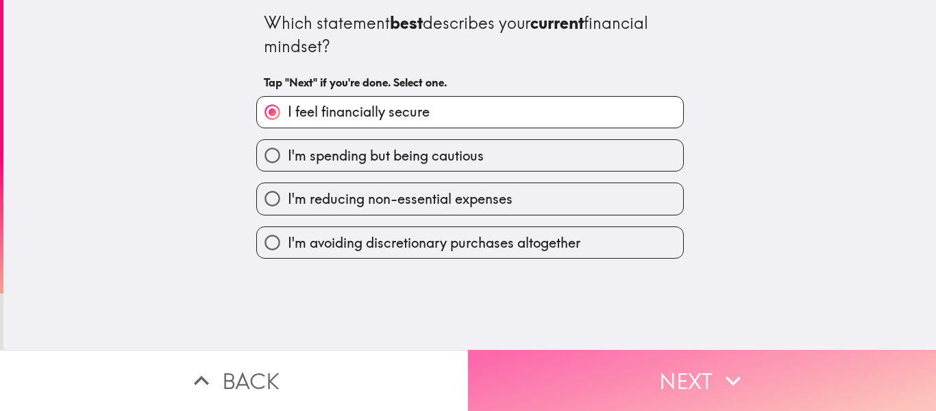
click at [722, 353] on button "Next" at bounding box center [702, 380] width 468 height 61
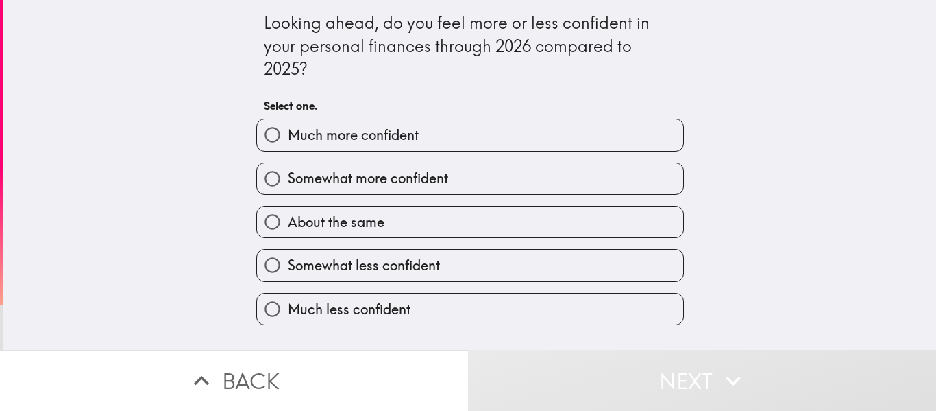
click at [428, 171] on span "Somewhat more confident" at bounding box center [368, 178] width 160 height 19
click at [288, 171] on input "Somewhat more confident" at bounding box center [272, 178] width 31 height 31
radio input "true"
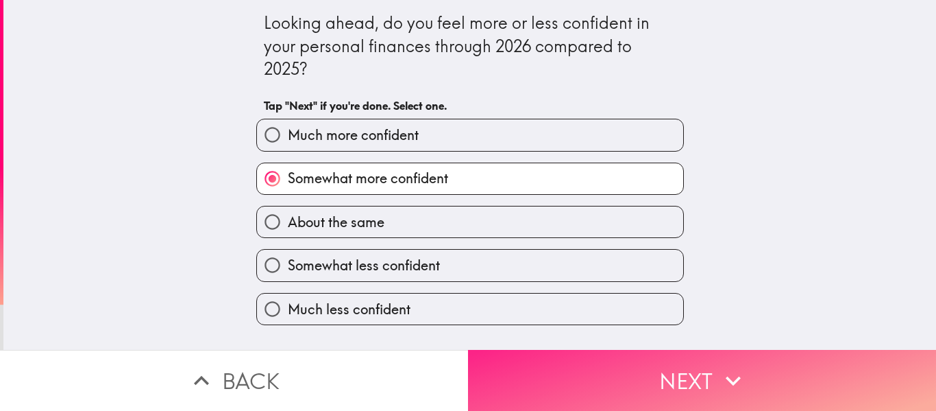
click at [664, 352] on button "Next" at bounding box center [702, 380] width 468 height 61
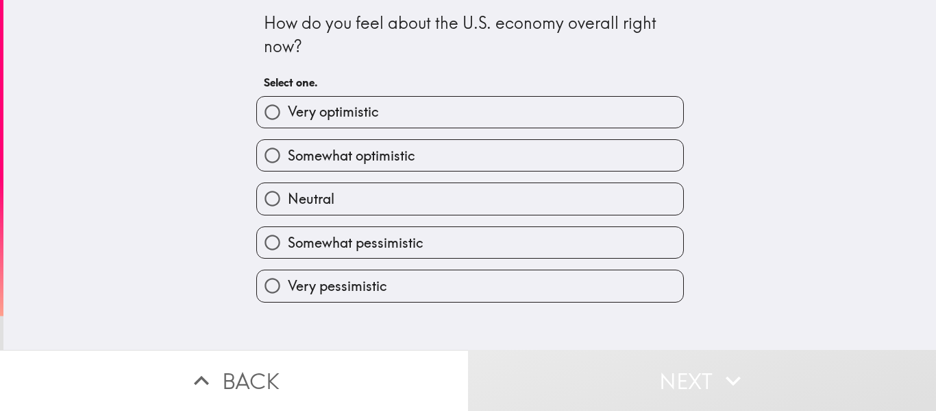
click at [429, 159] on label "Somewhat optimistic" at bounding box center [470, 155] width 426 height 31
click at [288, 159] on input "Somewhat optimistic" at bounding box center [272, 155] width 31 height 31
radio input "true"
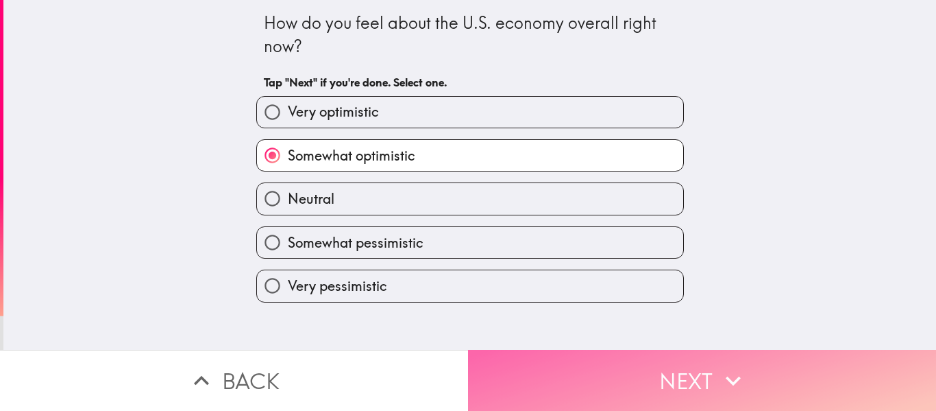
click at [679, 360] on button "Next" at bounding box center [702, 380] width 468 height 61
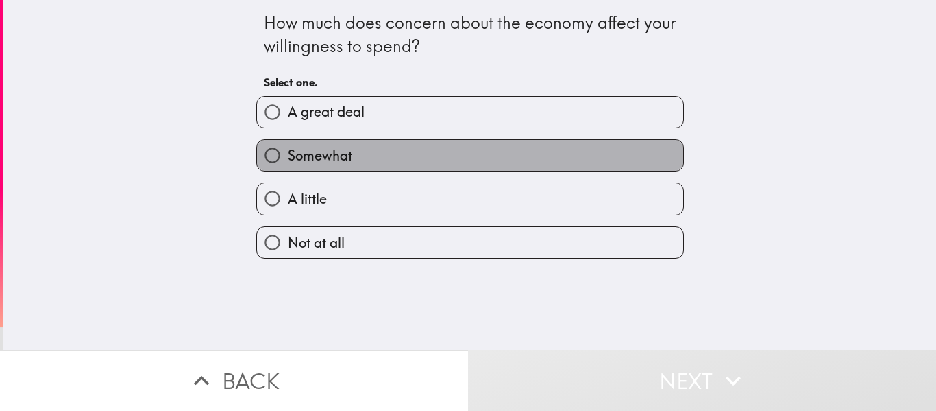
click at [413, 153] on label "Somewhat" at bounding box center [470, 155] width 426 height 31
click at [288, 153] on input "Somewhat" at bounding box center [272, 155] width 31 height 31
radio input "true"
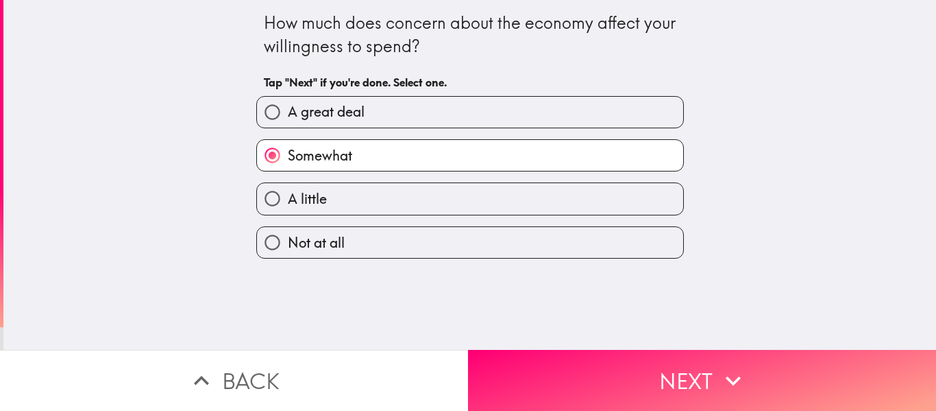
click at [683, 361] on button "Next" at bounding box center [702, 380] width 468 height 61
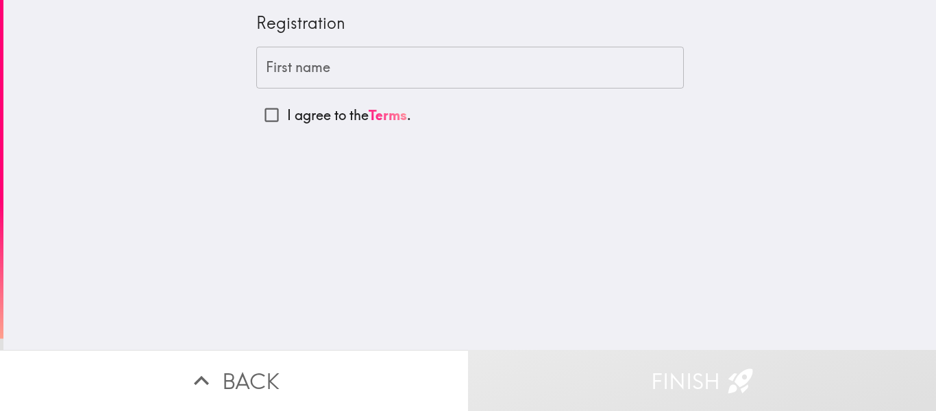
click at [380, 76] on input "First name" at bounding box center [470, 68] width 428 height 42
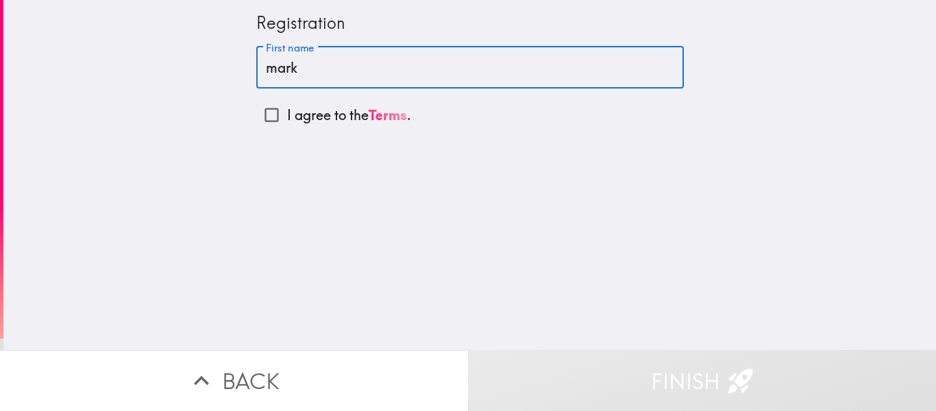
type input "mark"
click at [306, 115] on p "I agree to the Terms ." at bounding box center [349, 115] width 124 height 19
click at [287, 115] on input "I agree to the Terms ." at bounding box center [271, 114] width 31 height 31
checkbox input "true"
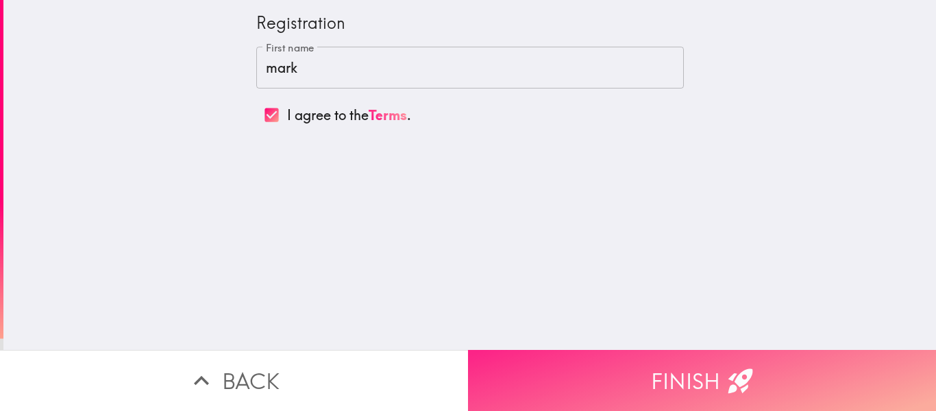
click at [664, 376] on button "Finish" at bounding box center [702, 380] width 468 height 61
